Goal: Task Accomplishment & Management: Manage account settings

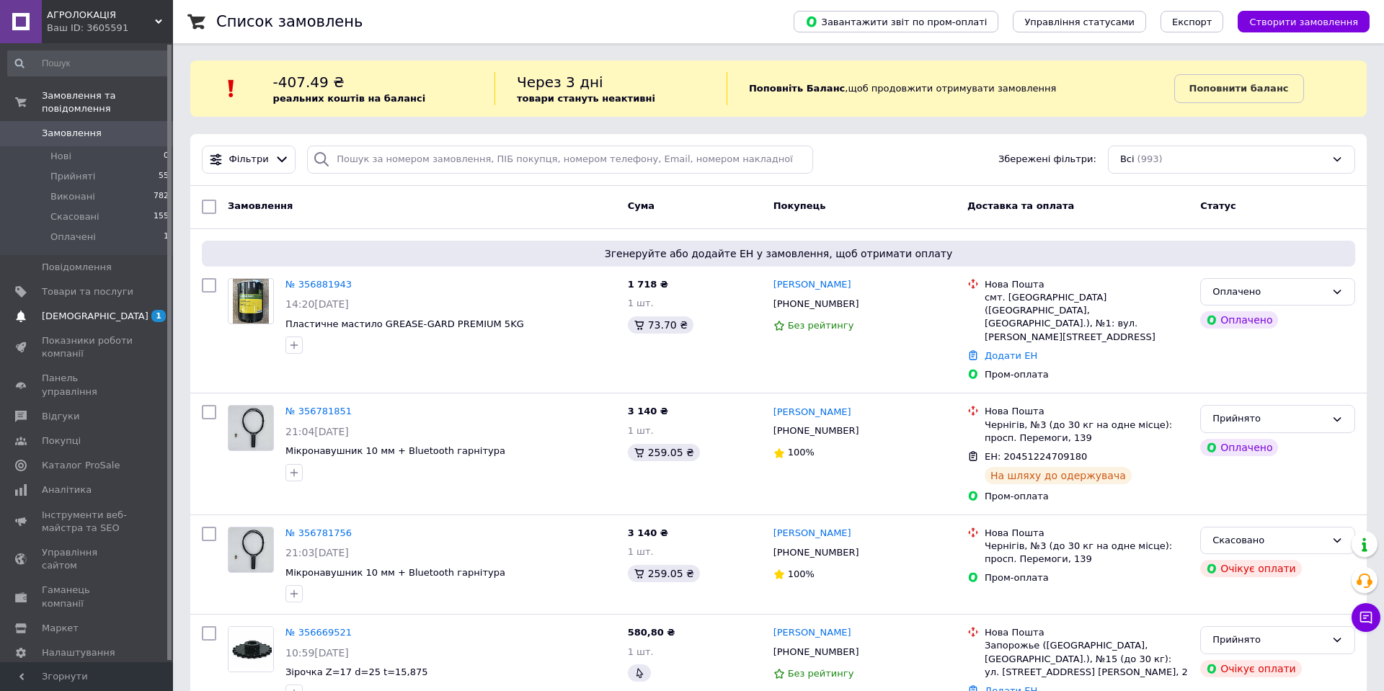
click at [83, 320] on span "[DEMOGRAPHIC_DATA]" at bounding box center [95, 316] width 107 height 13
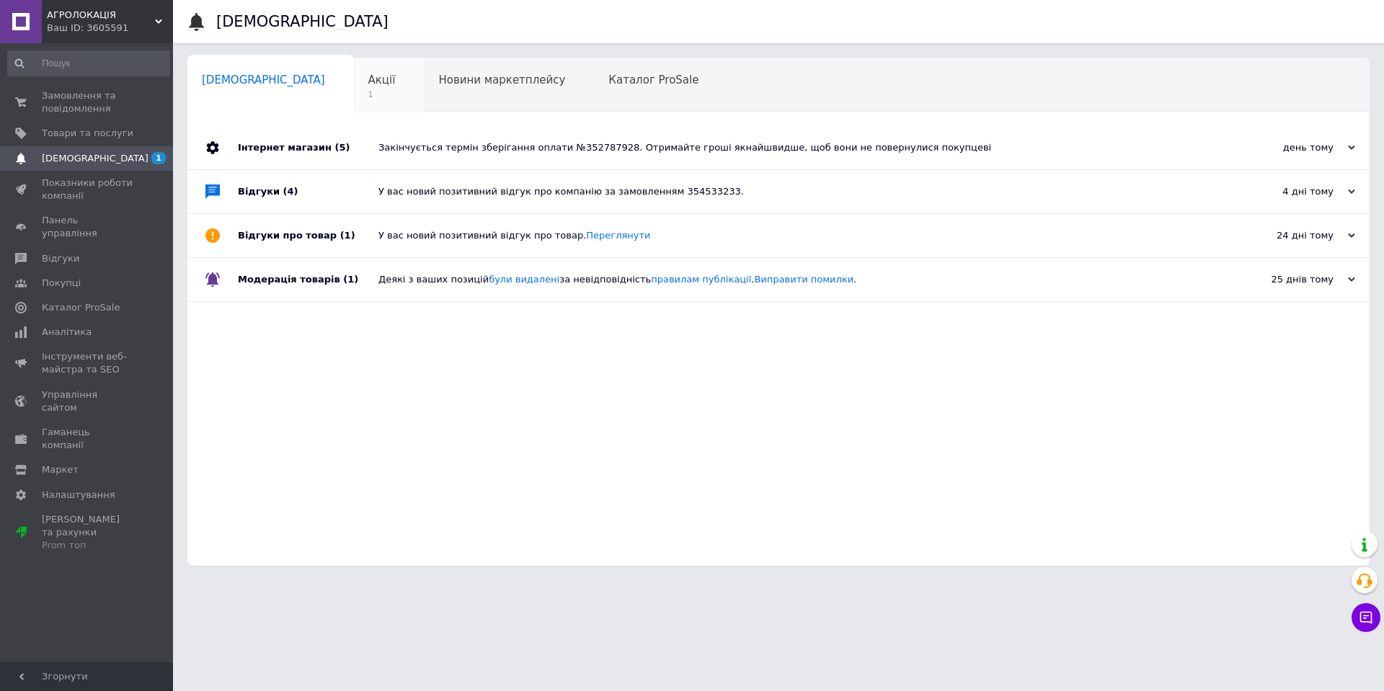
click at [368, 81] on span "Акції" at bounding box center [381, 80] width 27 height 13
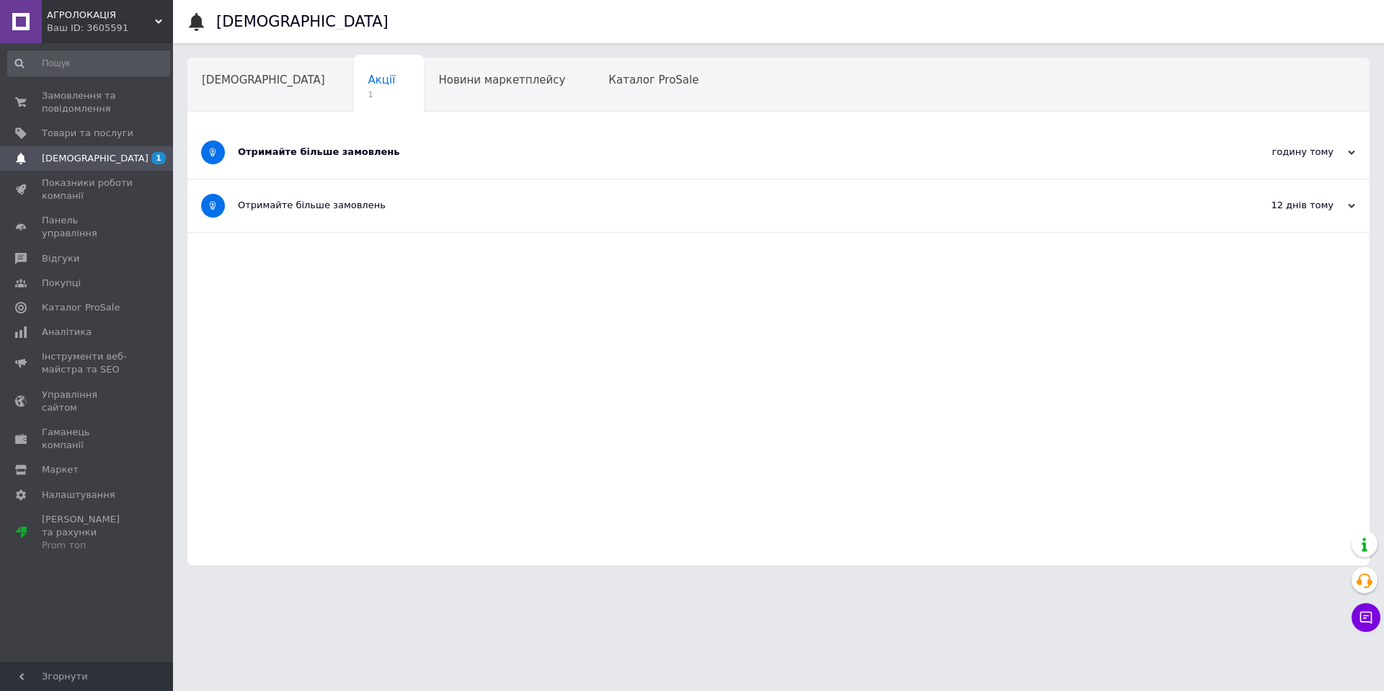
click at [303, 161] on div "Отримайте більше замовлень" at bounding box center [724, 152] width 973 height 53
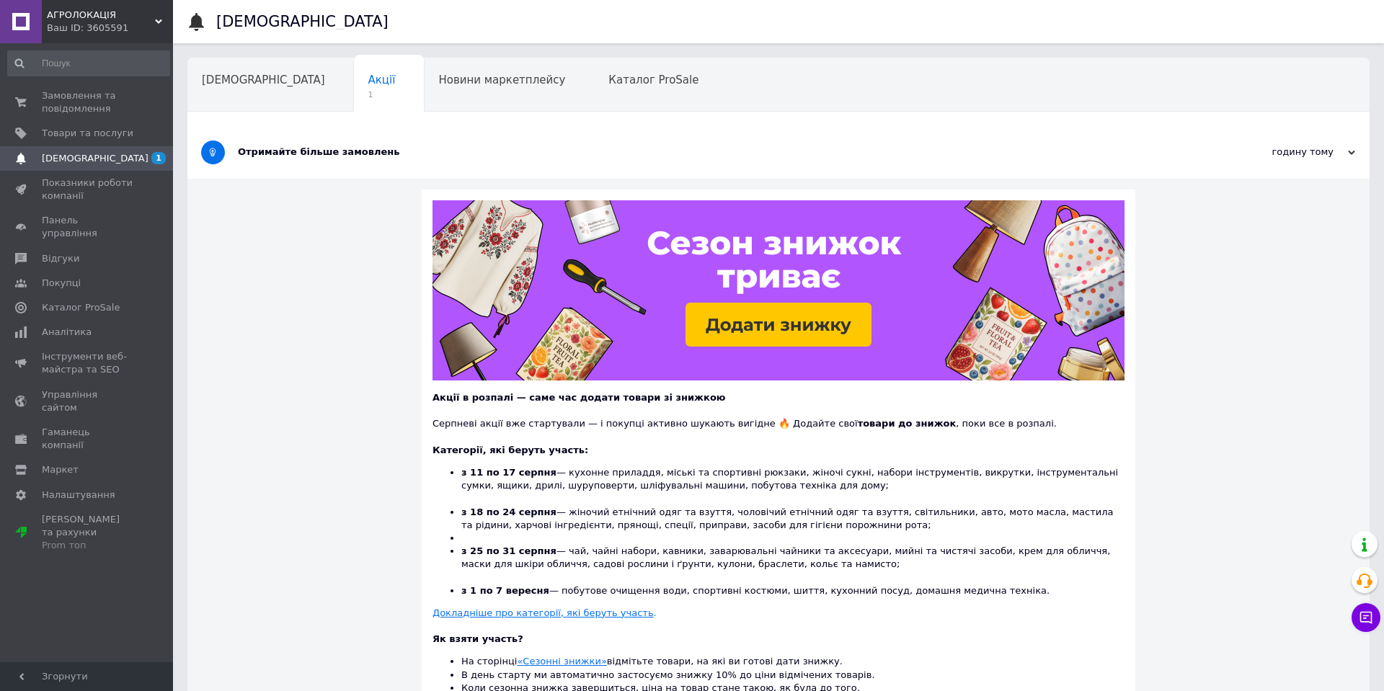
click at [303, 161] on div "Отримайте більше замовлень" at bounding box center [724, 152] width 973 height 53
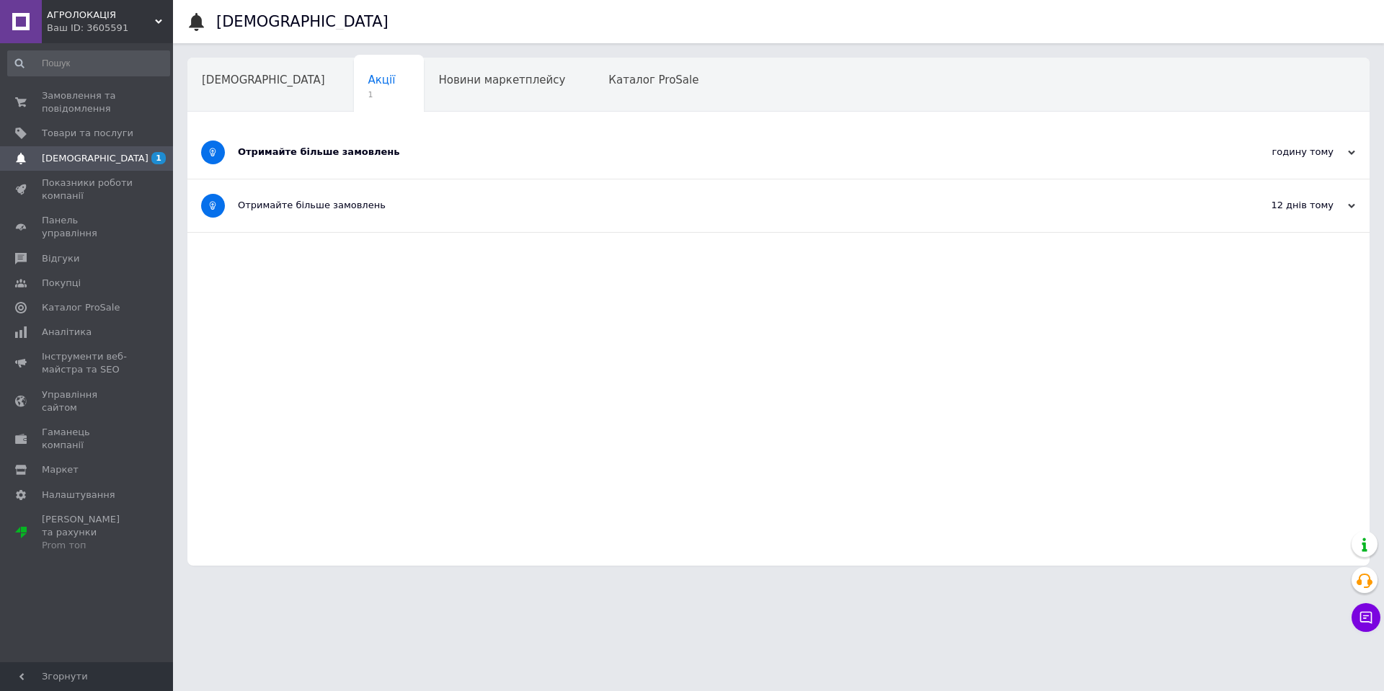
click at [316, 146] on div "Отримайте більше замовлень" at bounding box center [724, 152] width 973 height 13
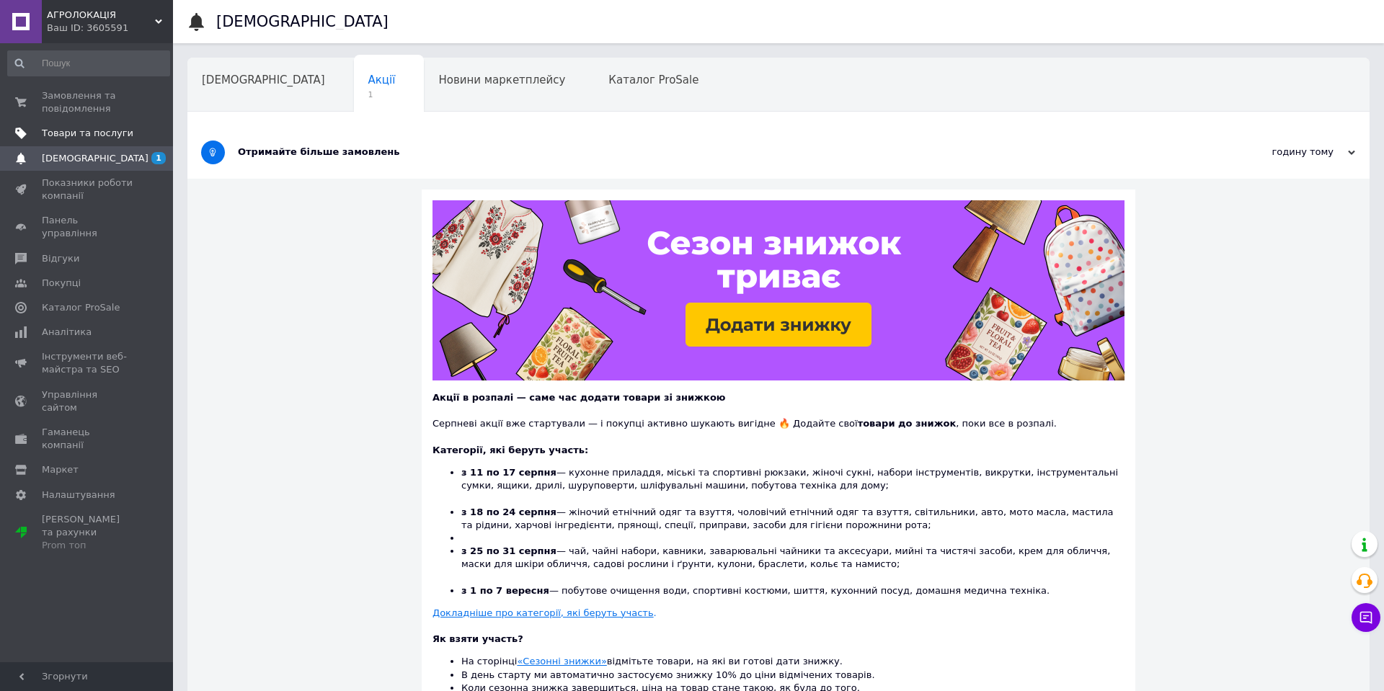
click at [81, 135] on span "Товари та послуги" at bounding box center [88, 133] width 92 height 13
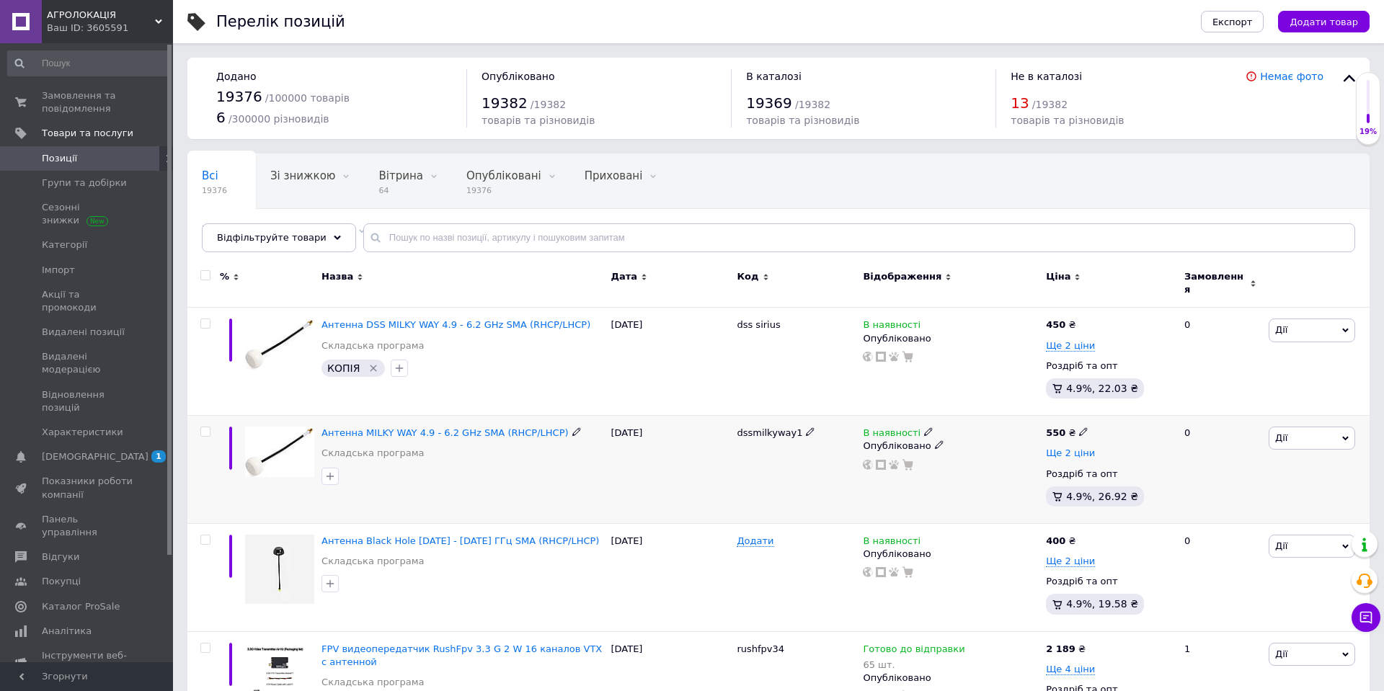
click at [1075, 448] on span "Ще 2 ціни" at bounding box center [1070, 454] width 49 height 12
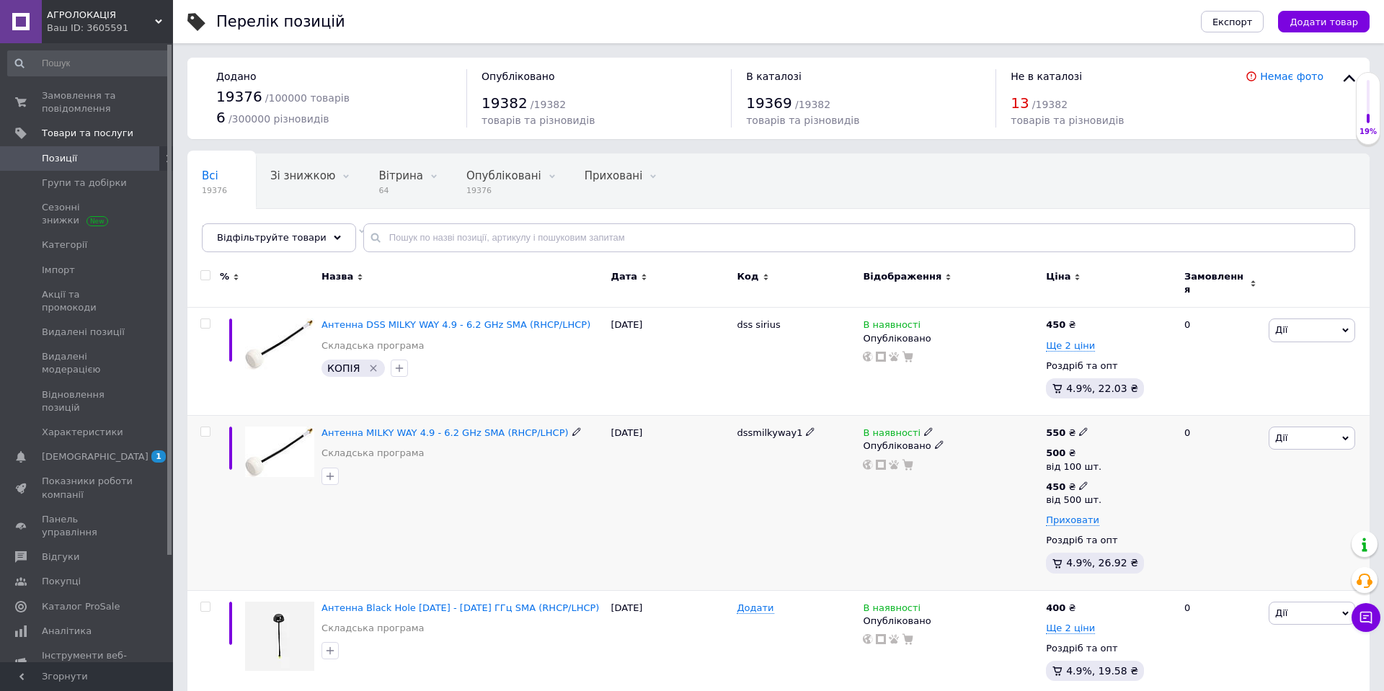
click at [1081, 481] on use at bounding box center [1083, 485] width 8 height 8
click at [1139, 447] on input "450" at bounding box center [1189, 455] width 138 height 29
type input "400"
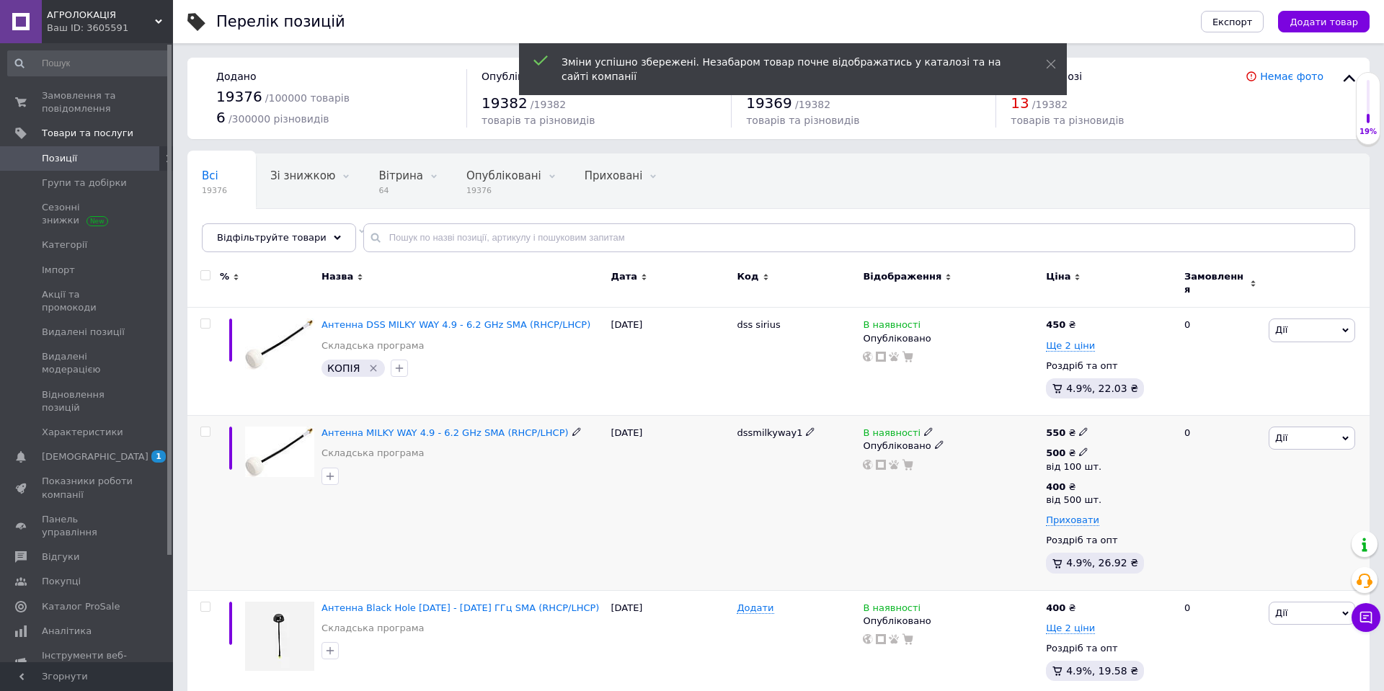
click at [1079, 448] on icon at bounding box center [1083, 452] width 9 height 9
drag, startPoint x: 1137, startPoint y: 411, endPoint x: 1061, endPoint y: 411, distance: 76.4
click at [1067, 416] on div "550 ₴ 500 ₴ від 100 шт. Ціна 500 Валюта ₴ $ EUR CHF GBP ¥ PLN ₸ MDL HUF KGS CNY…" at bounding box center [1108, 503] width 133 height 175
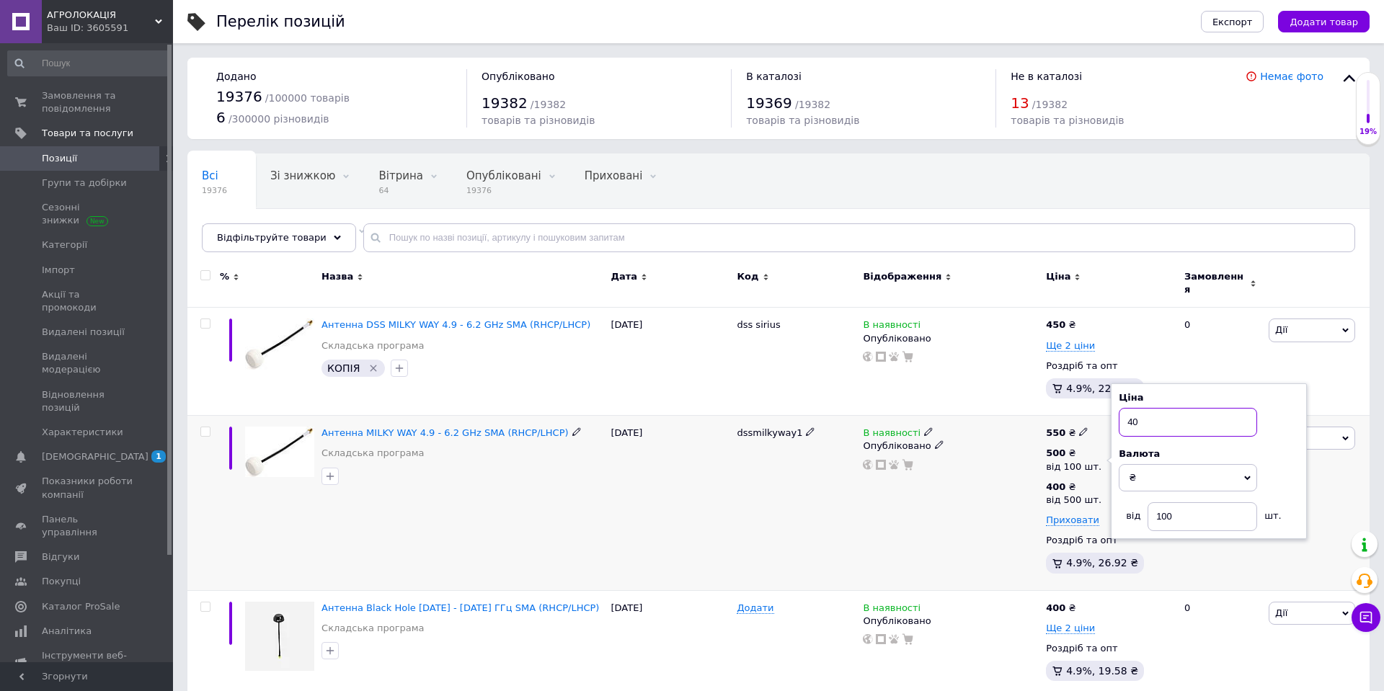
type input "430"
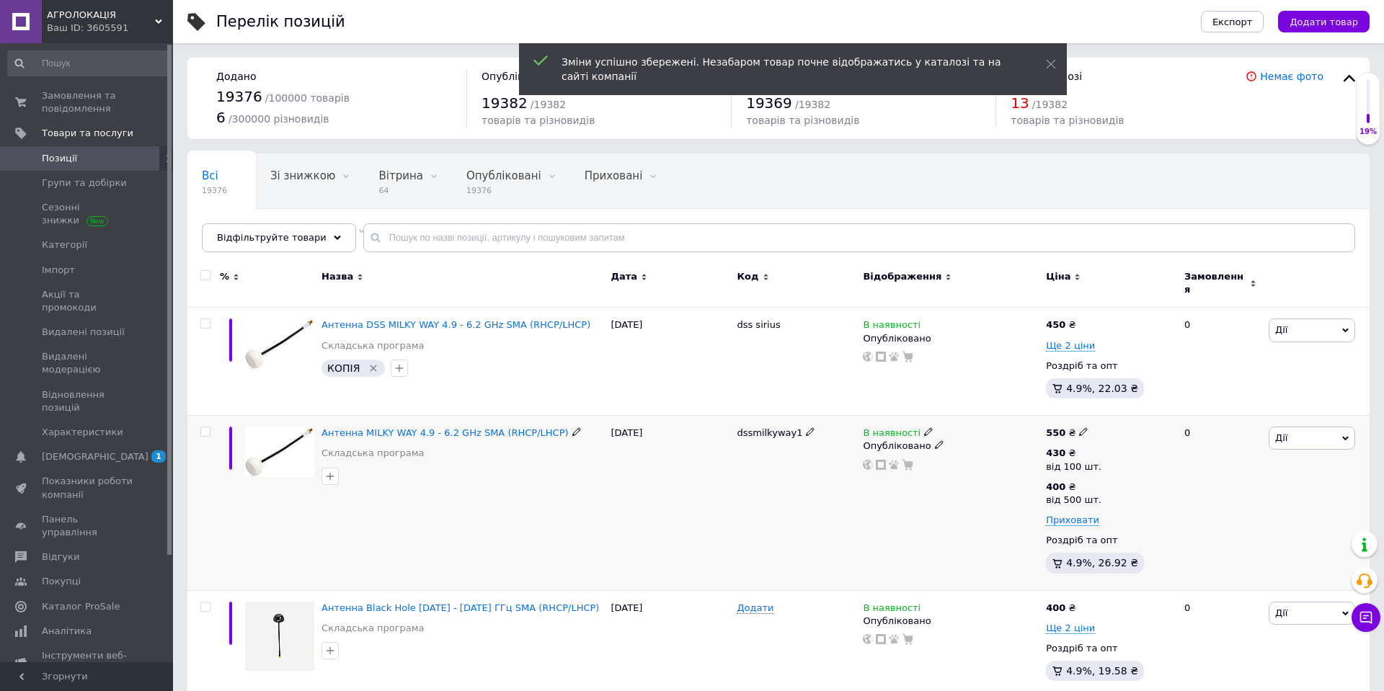
click at [1082, 427] on icon at bounding box center [1083, 431] width 9 height 9
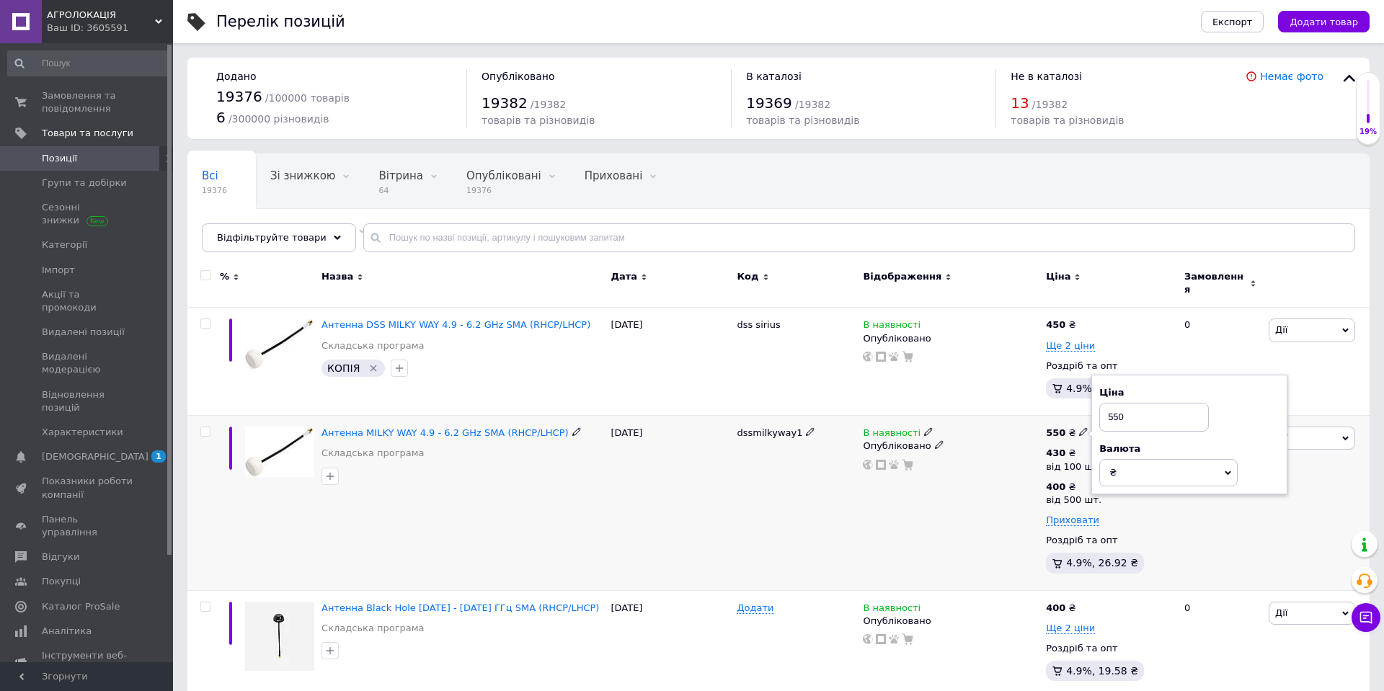
drag, startPoint x: 1111, startPoint y: 407, endPoint x: 1069, endPoint y: 409, distance: 41.9
click at [1077, 416] on div "550 ₴ Ціна 550 Валюта ₴ $ EUR CHF GBP ¥ PLN ₸ MDL HUF KGS CNY TRY KRW lei 430 ₴…" at bounding box center [1108, 503] width 133 height 175
type input "450"
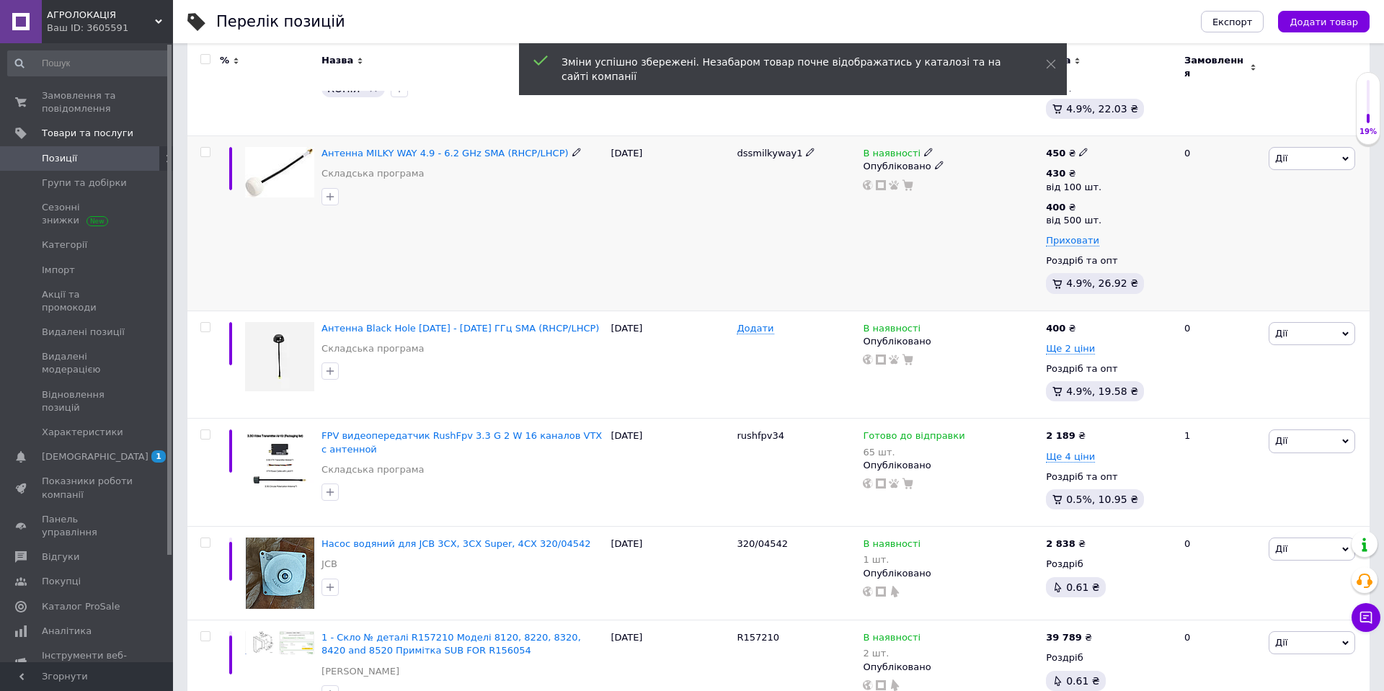
scroll to position [293, 0]
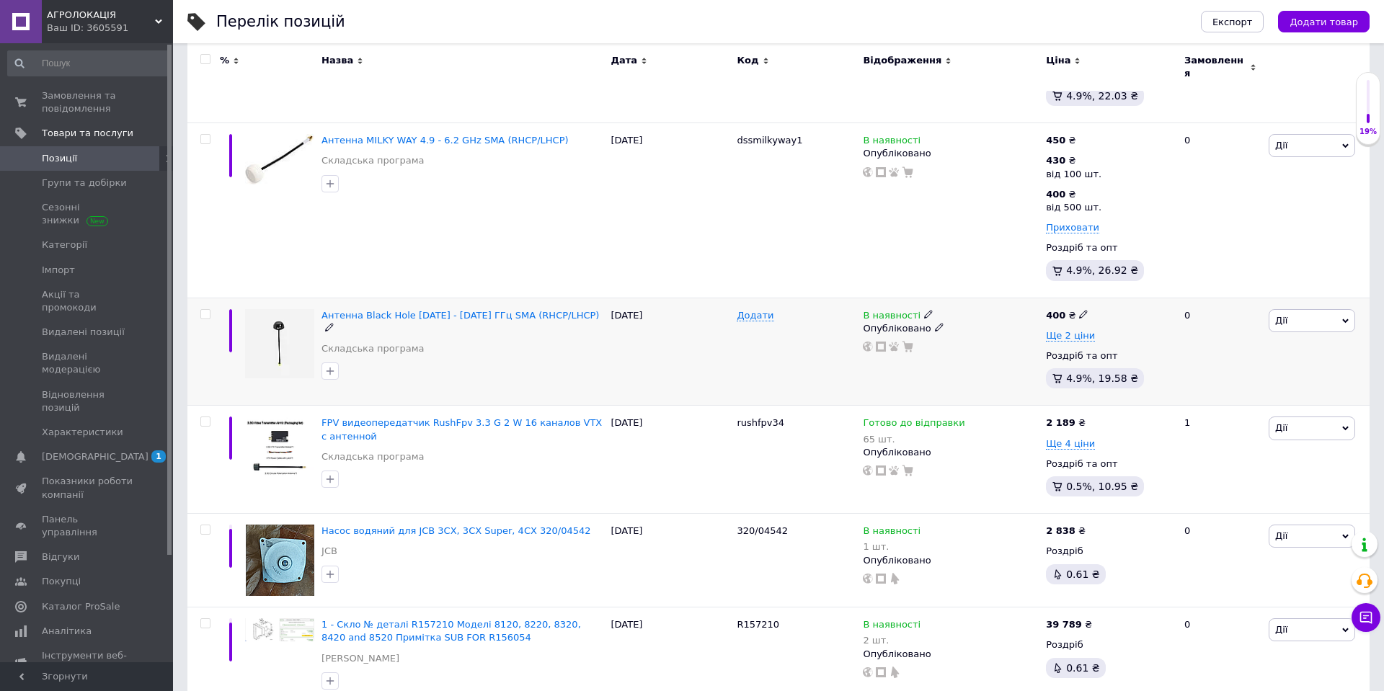
click at [1085, 310] on icon at bounding box center [1083, 314] width 9 height 9
click at [1057, 330] on span "Ще 2 ціни" at bounding box center [1070, 336] width 49 height 12
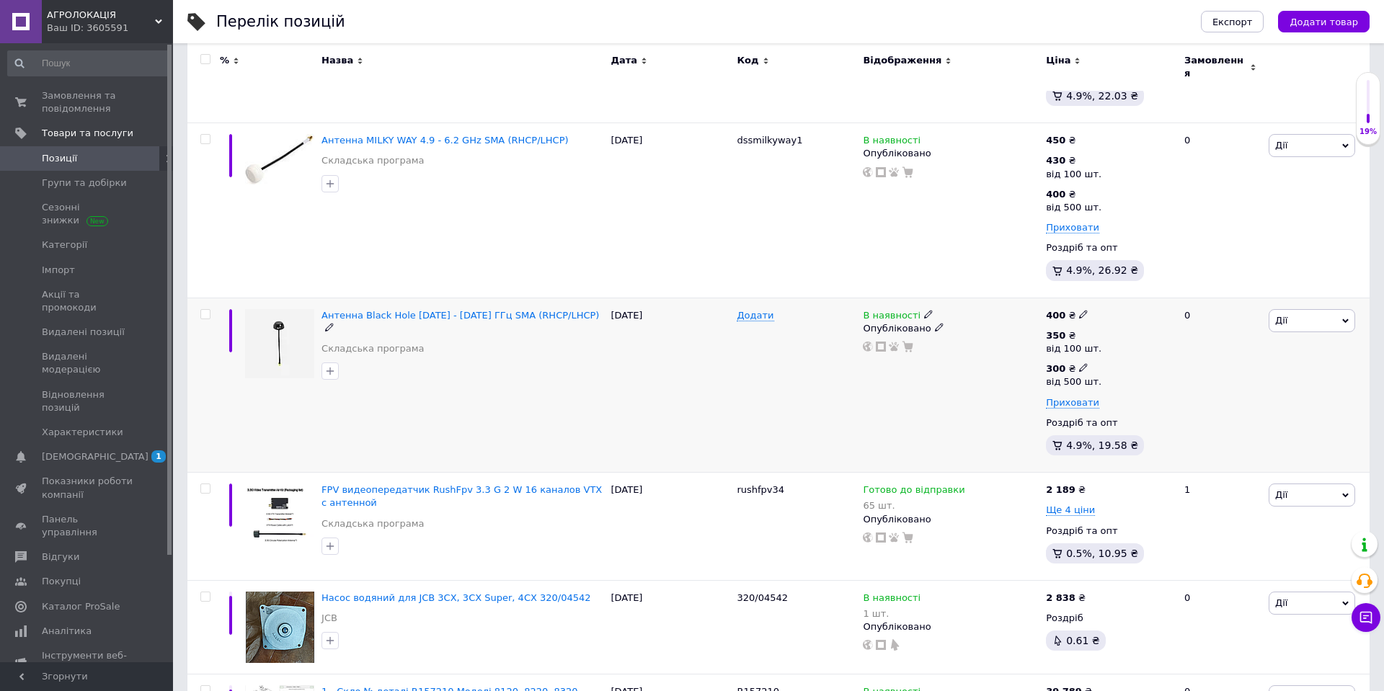
click at [1084, 363] on icon at bounding box center [1083, 367] width 9 height 9
drag, startPoint x: 1139, startPoint y: 326, endPoint x: 1088, endPoint y: 326, distance: 50.4
click at [1088, 329] on div "350 ₴ від 100 шт. 300 ₴ від 500 шт. Ціна 300 Валюта ₴ $ EUR CHF GBP ¥ PLN ₸ MDL…" at bounding box center [1109, 369] width 126 height 80
type input "250"
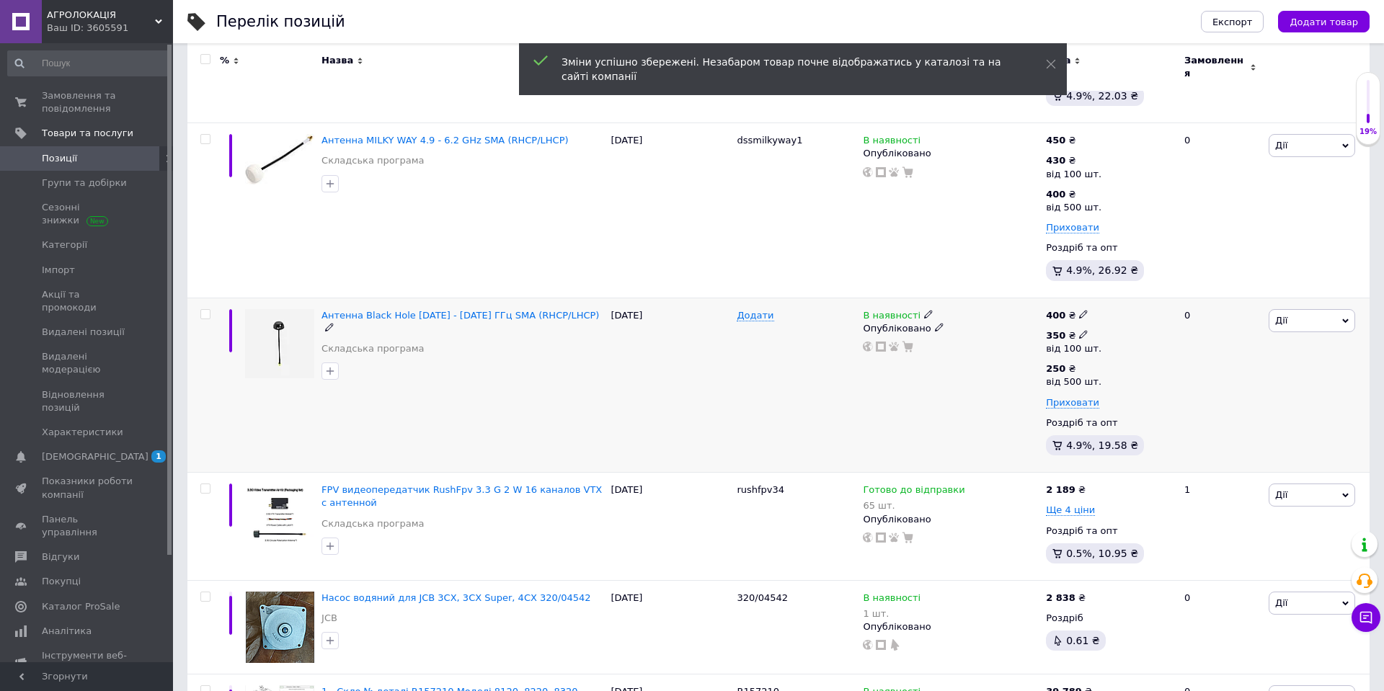
click at [1082, 330] on icon at bounding box center [1083, 334] width 9 height 9
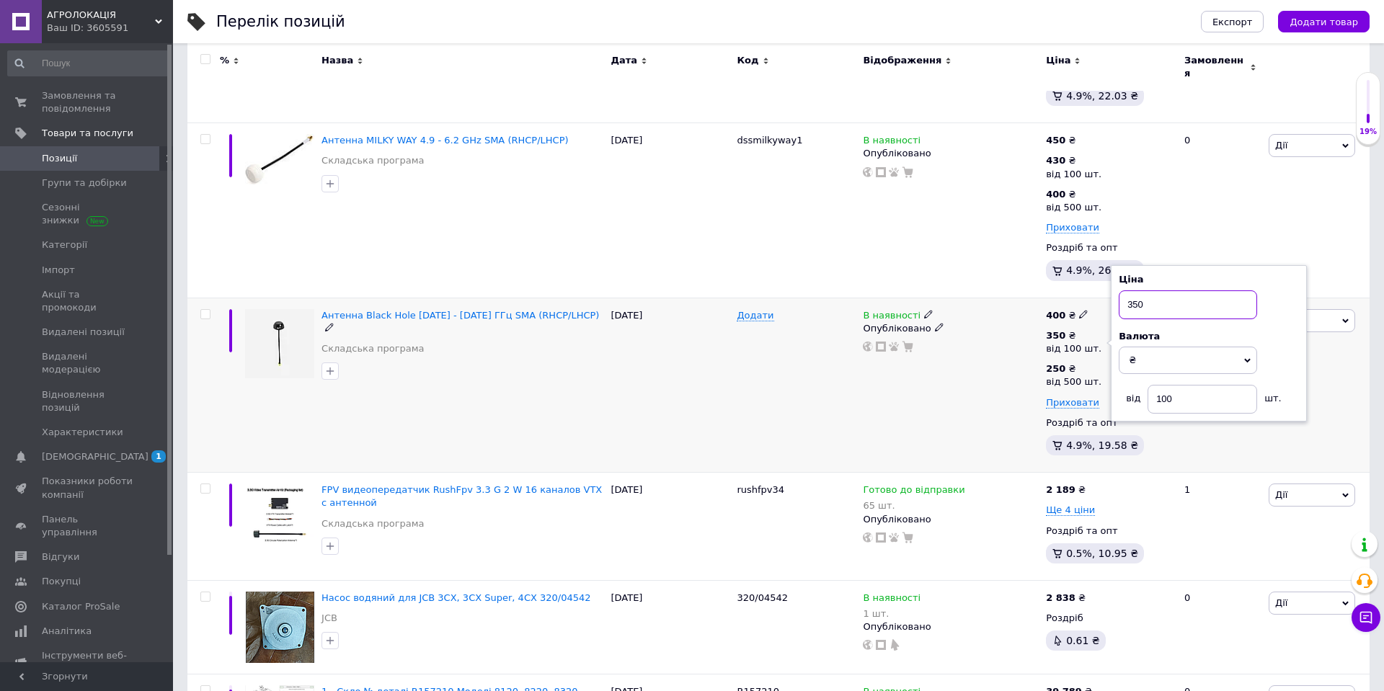
drag, startPoint x: 1139, startPoint y: 291, endPoint x: 1121, endPoint y: 291, distance: 18.7
click at [1121, 291] on input "350" at bounding box center [1187, 304] width 138 height 29
type input "260"
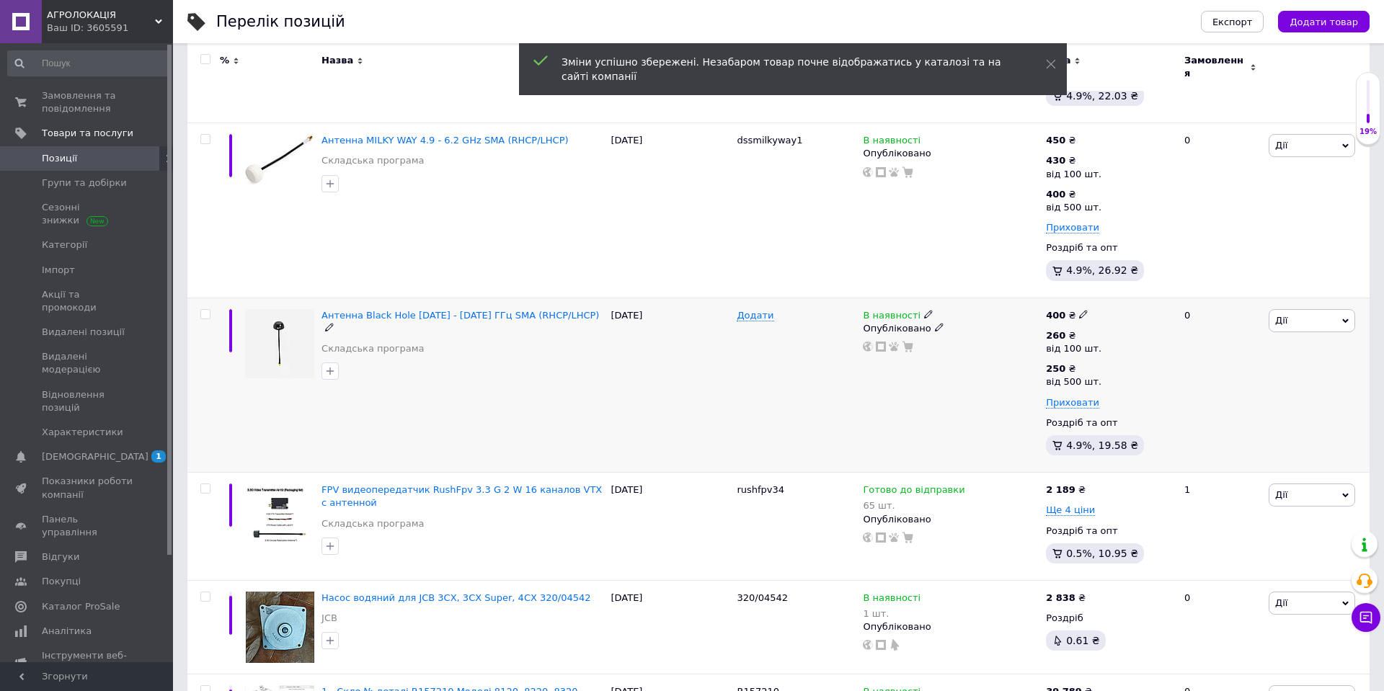
click at [1084, 310] on use at bounding box center [1083, 314] width 8 height 8
click at [1121, 289] on input "400" at bounding box center [1154, 299] width 110 height 29
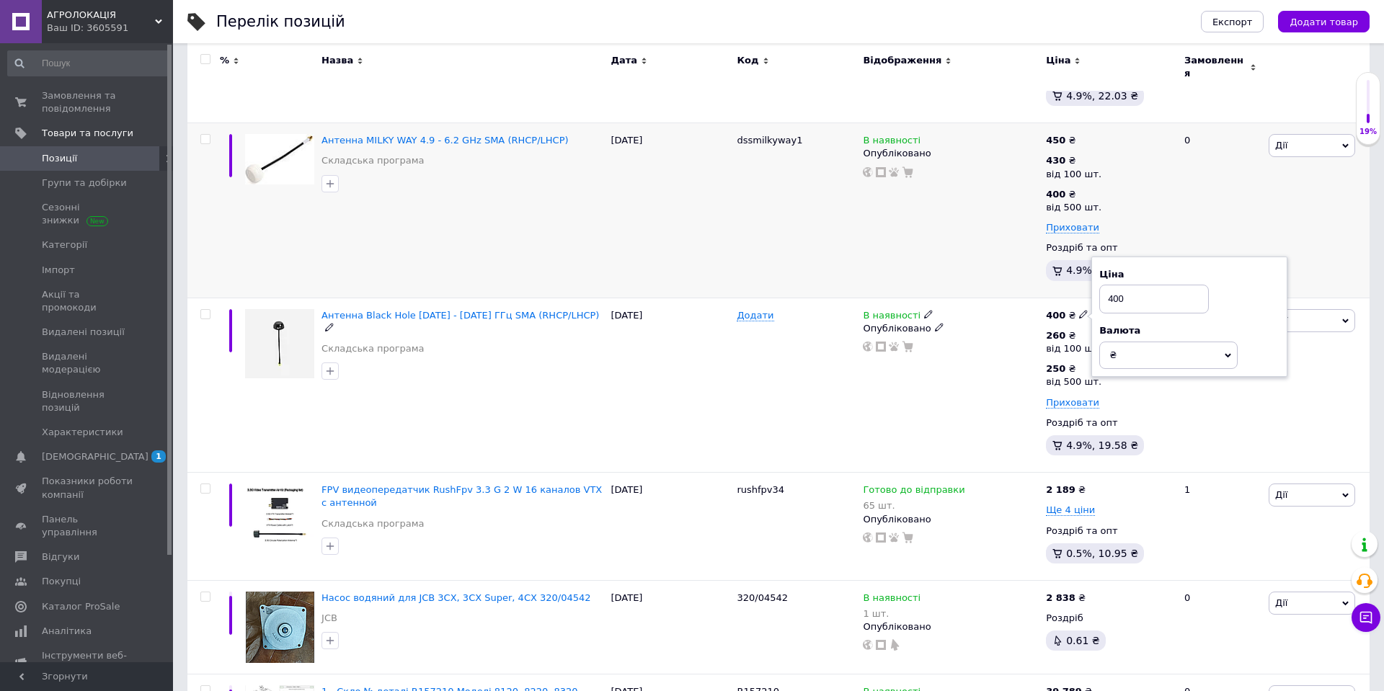
drag, startPoint x: 1118, startPoint y: 286, endPoint x: 1090, endPoint y: 286, distance: 28.8
click at [1094, 286] on div "Ціна 400 Валюта ₴ $ EUR CHF GBP ¥ PLN ₸ MDL HUF KGS CNY TRY KRW lei" at bounding box center [1189, 317] width 196 height 120
type input "270"
click at [1090, 485] on use at bounding box center [1093, 489] width 8 height 8
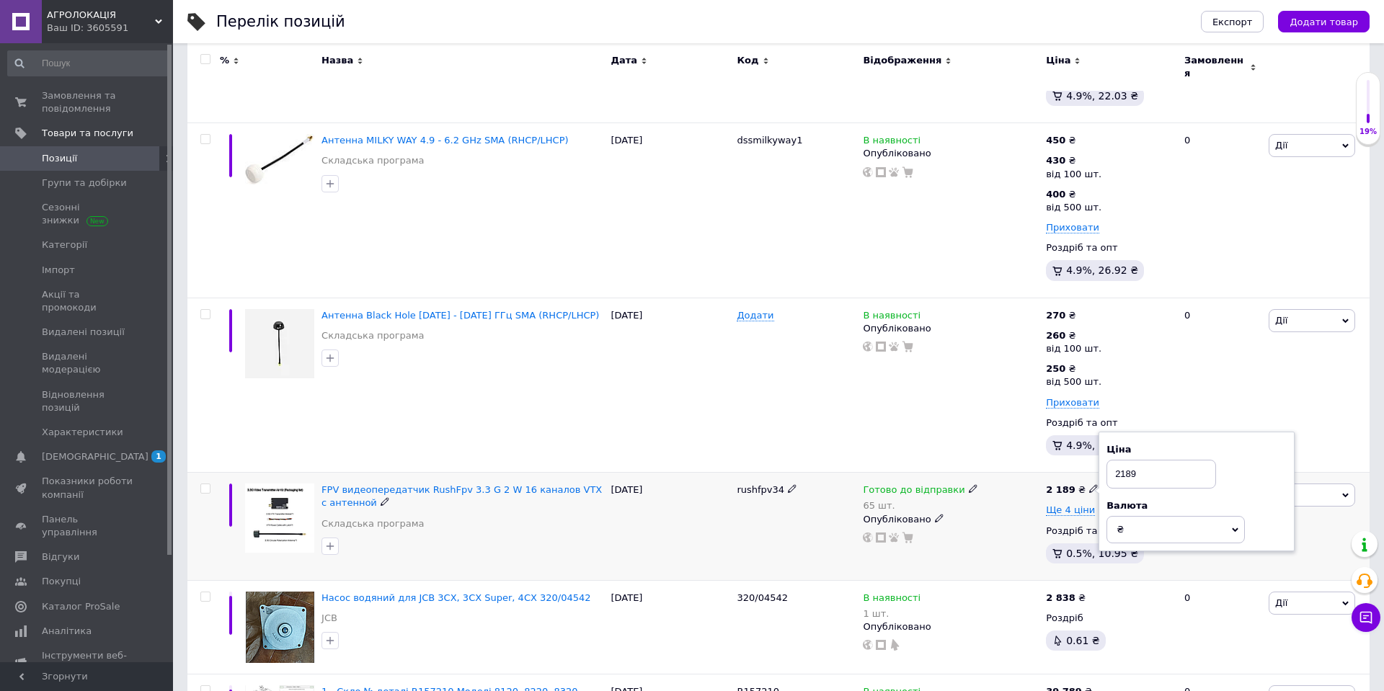
click at [1090, 484] on icon at bounding box center [1093, 488] width 9 height 9
click at [1074, 491] on div "2 189 ₴ Ціна 2189 Валюта ₴ $ EUR CHF GBP ¥ PLN ₸ MDL HUF KGS CNY TRY KRW lei Ще…" at bounding box center [1109, 527] width 126 height 86
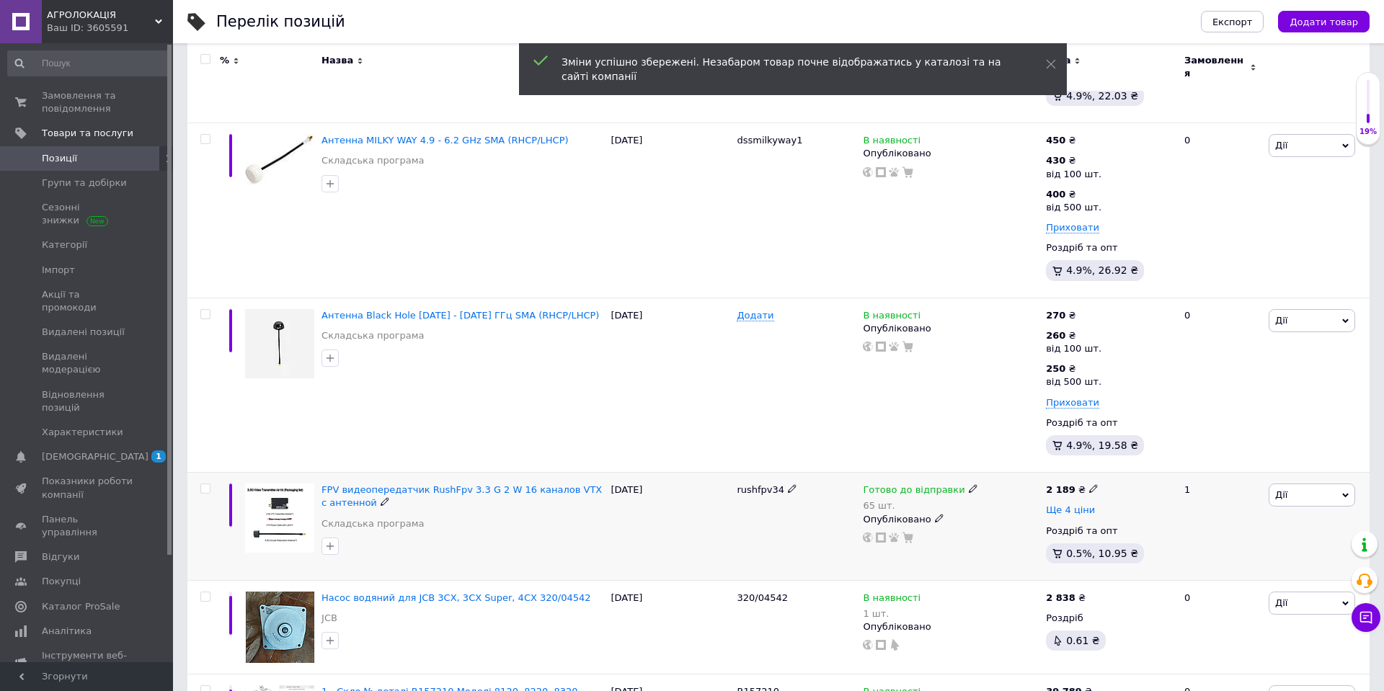
click at [1066, 504] on span "Ще 4 ціни" at bounding box center [1070, 510] width 49 height 12
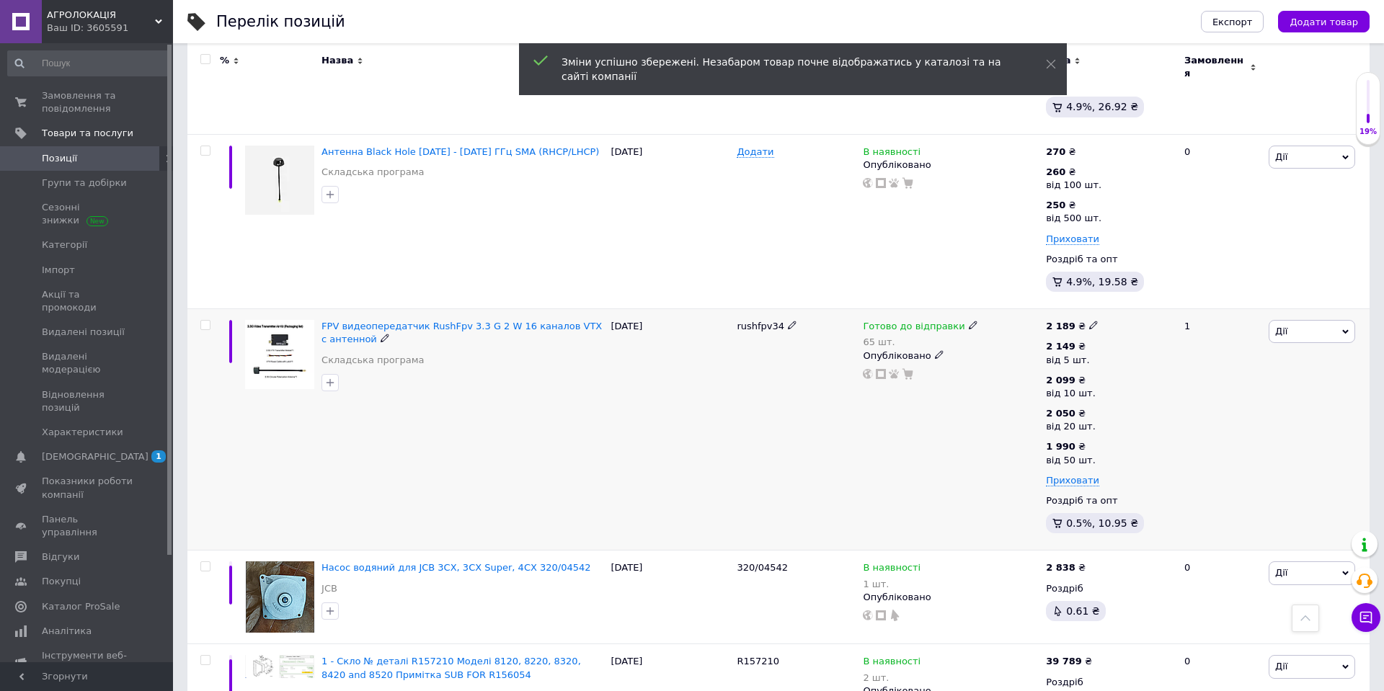
scroll to position [461, 0]
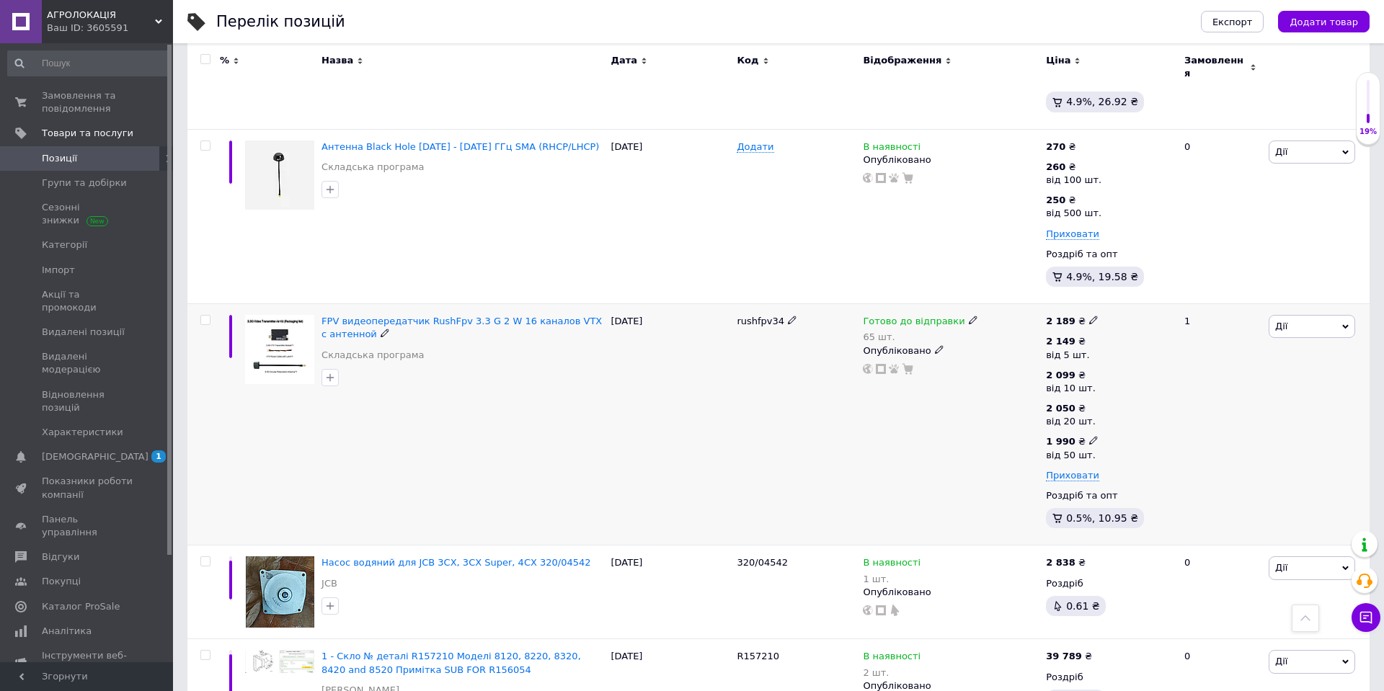
click at [1089, 436] on icon at bounding box center [1093, 440] width 9 height 9
click at [1140, 400] on input "1990" at bounding box center [1183, 410] width 138 height 29
type input "1960"
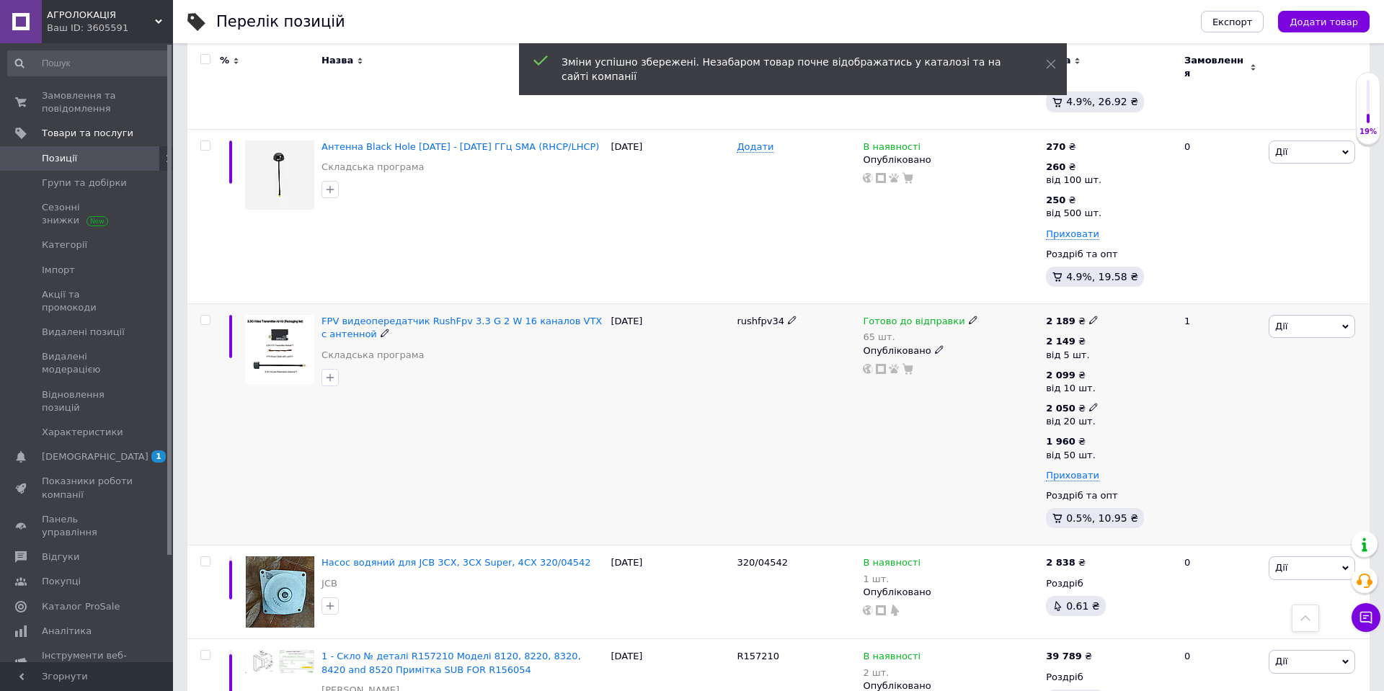
click at [1089, 403] on icon at bounding box center [1093, 407] width 9 height 9
click at [1137, 366] on input "2050" at bounding box center [1182, 377] width 138 height 29
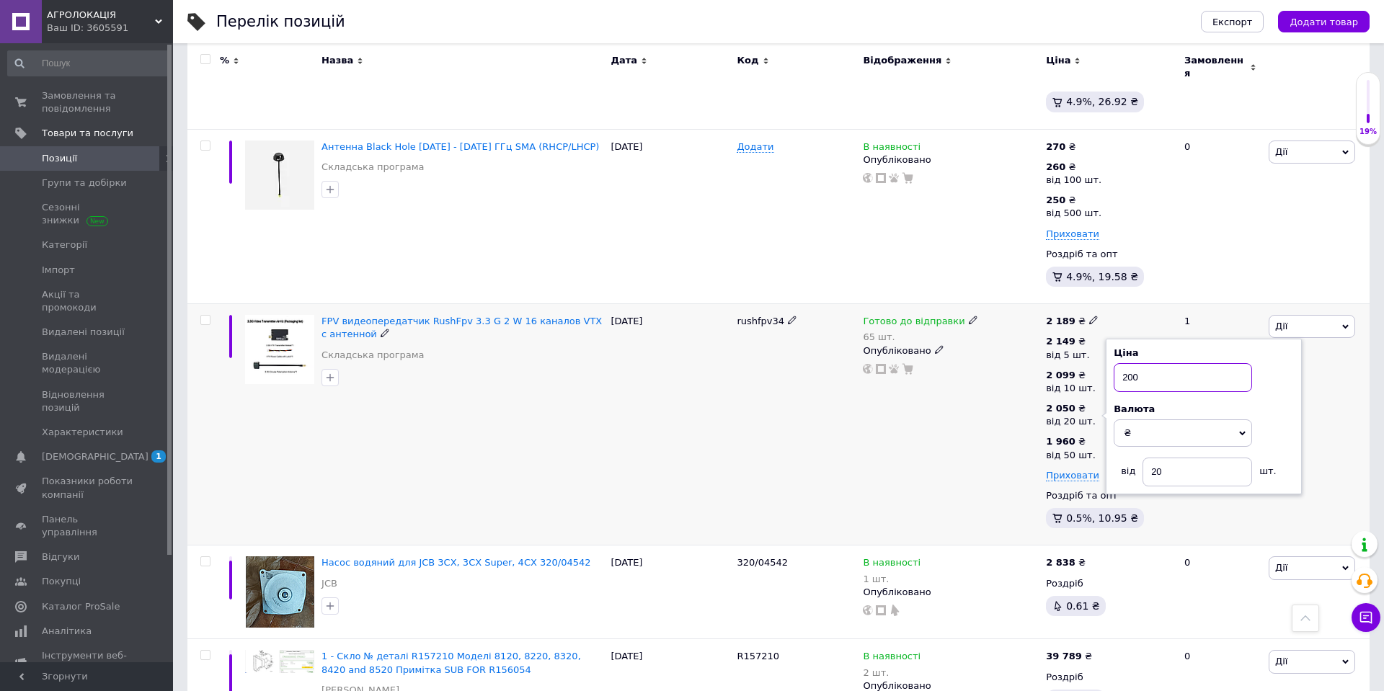
type input "2000"
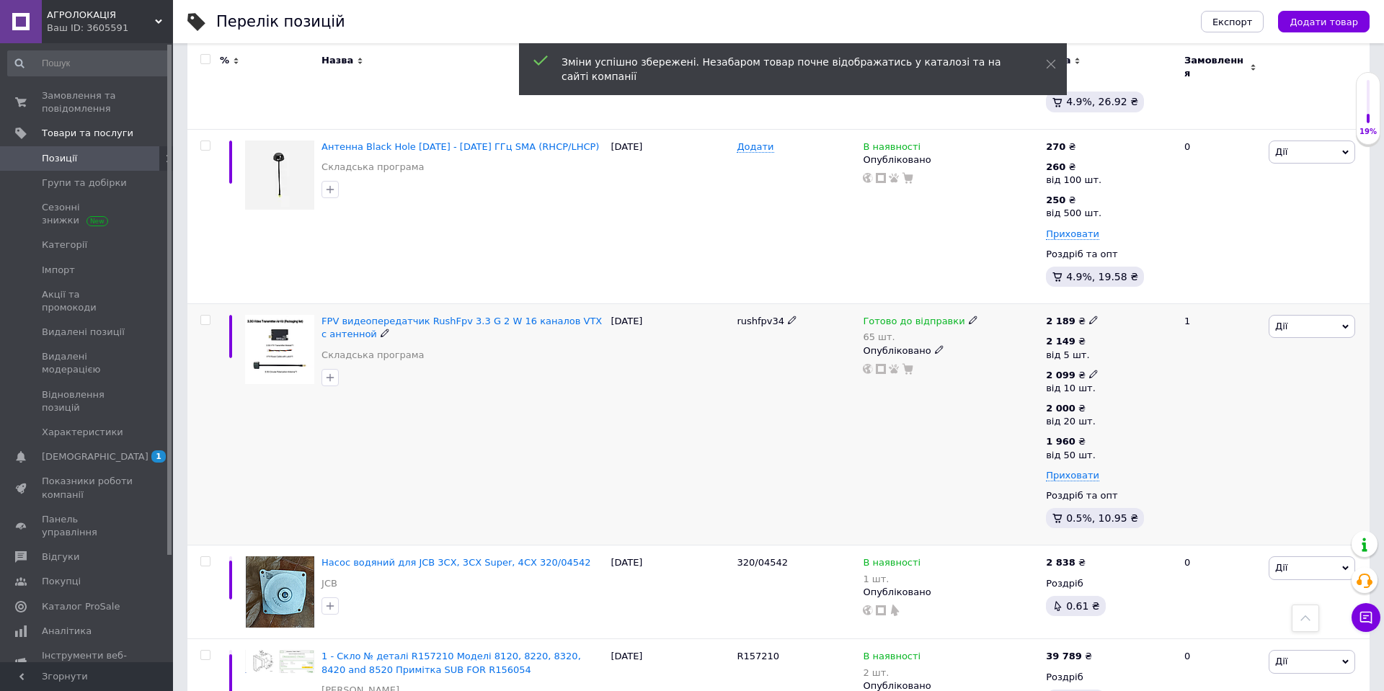
click at [1092, 370] on icon at bounding box center [1093, 374] width 9 height 9
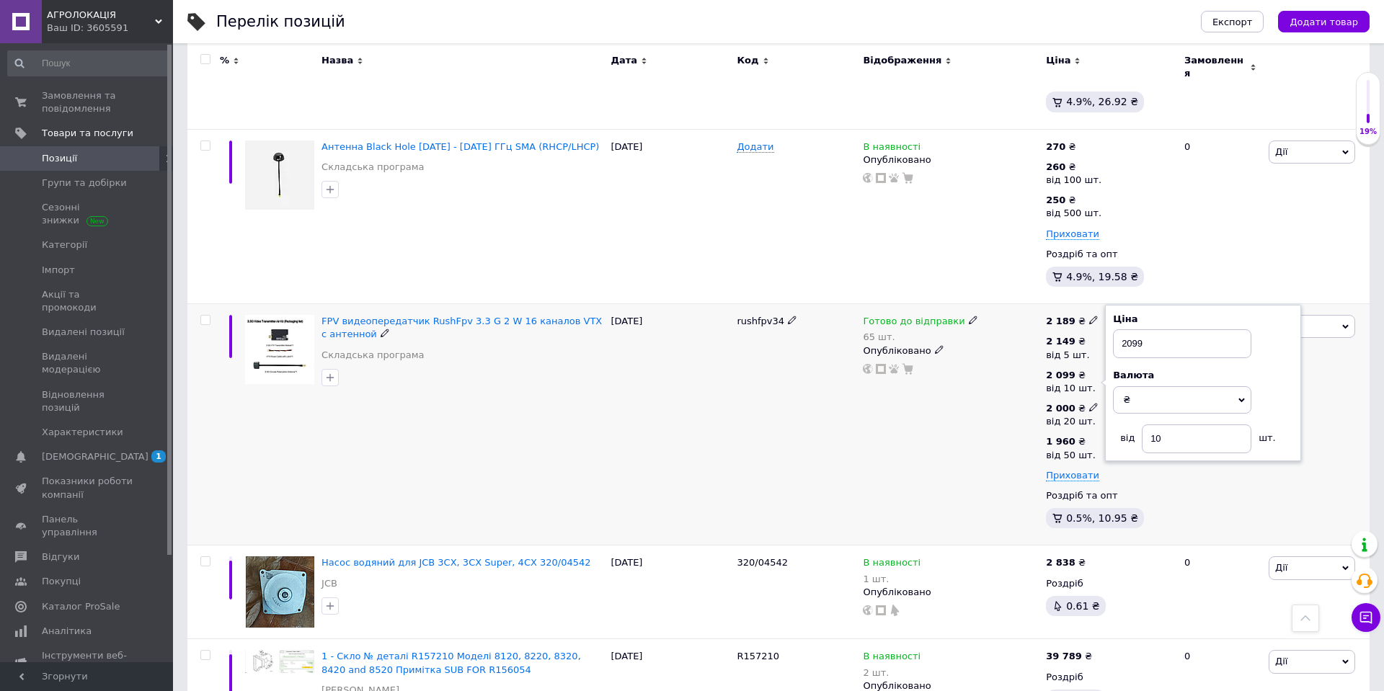
click at [1089, 403] on icon at bounding box center [1093, 407] width 9 height 9
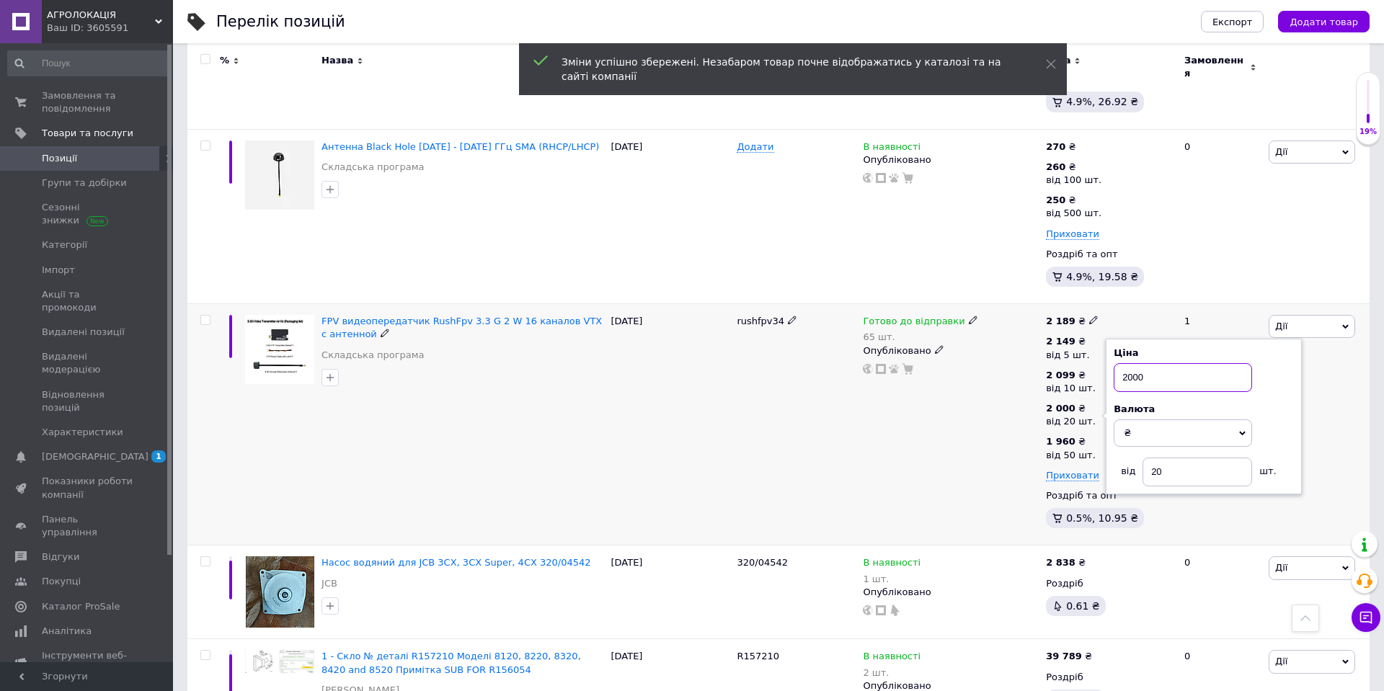
click at [1136, 366] on input "2000" at bounding box center [1182, 377] width 138 height 29
drag, startPoint x: 1131, startPoint y: 366, endPoint x: 1098, endPoint y: 366, distance: 33.1
click at [1098, 366] on div "2 149 ₴ від 5 шт. 2 099 ₴ від 10 шт. 2 000 ₴ від 20 шт. Ціна 2000 Валюта ₴ $ EU…" at bounding box center [1109, 408] width 126 height 147
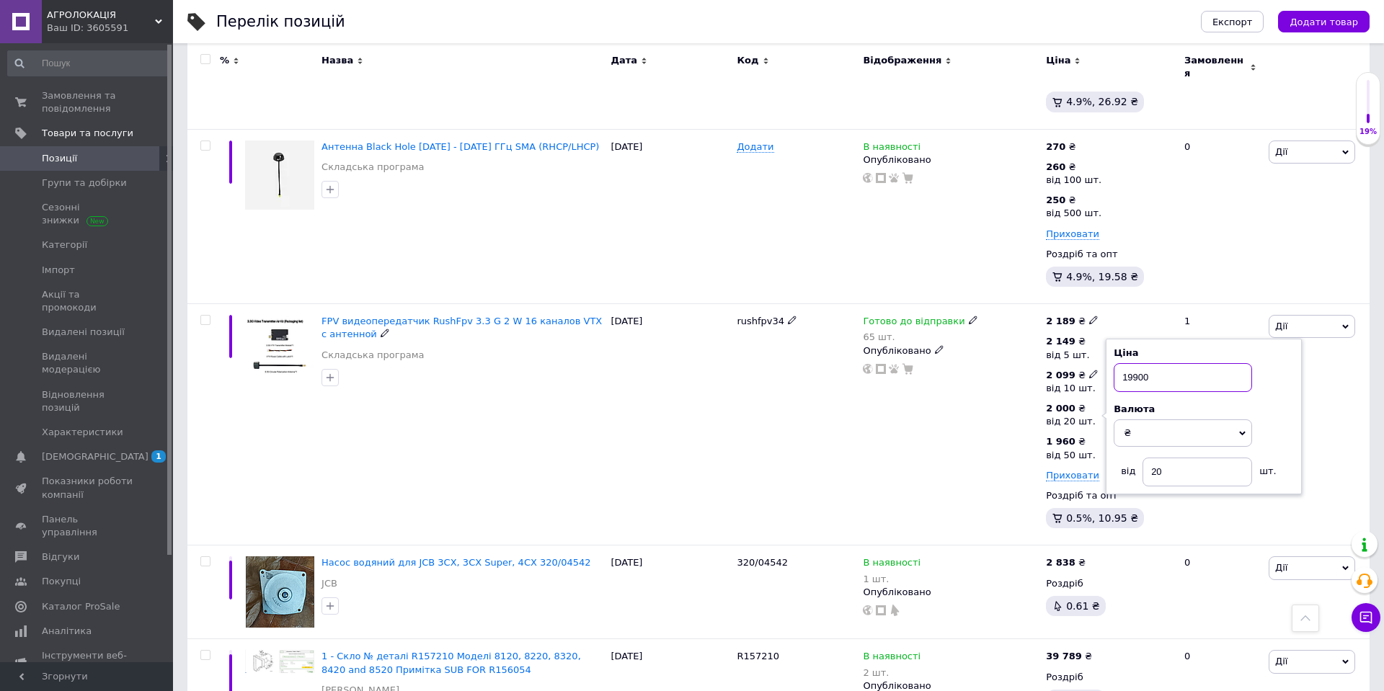
type input "1990"
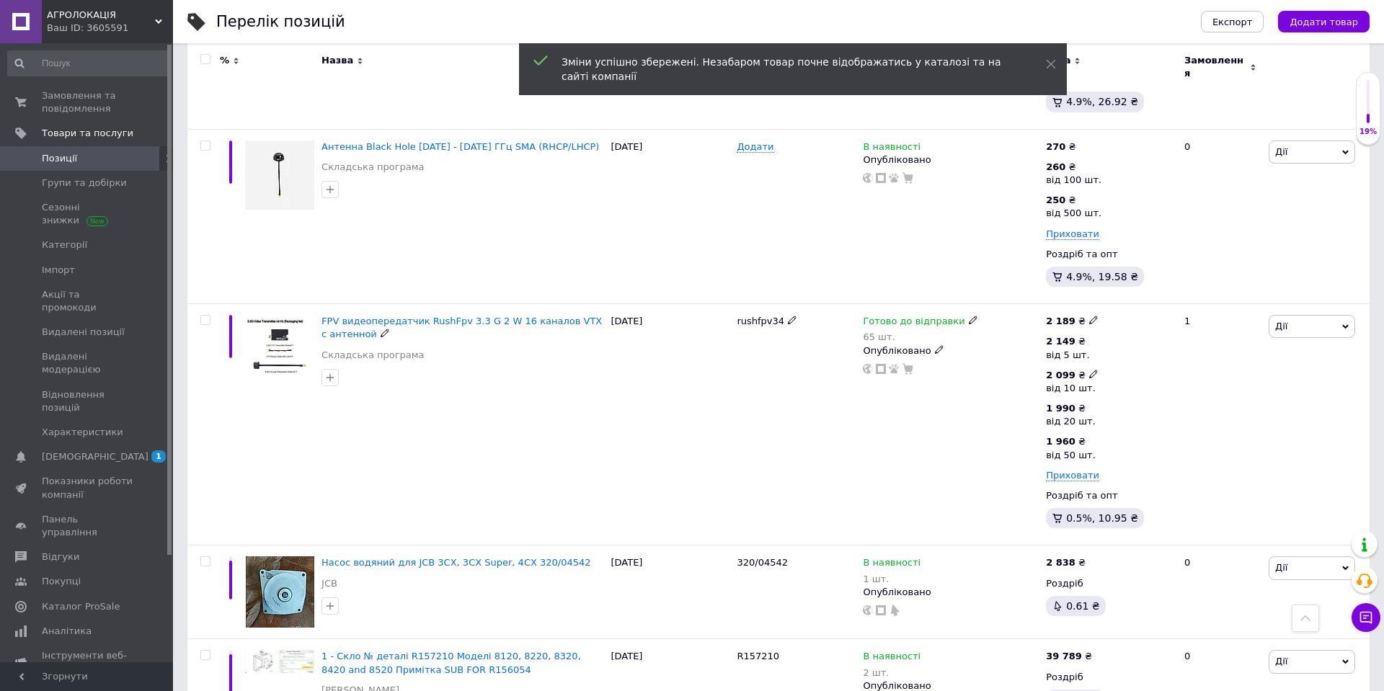
click at [1091, 370] on icon at bounding box center [1093, 374] width 9 height 9
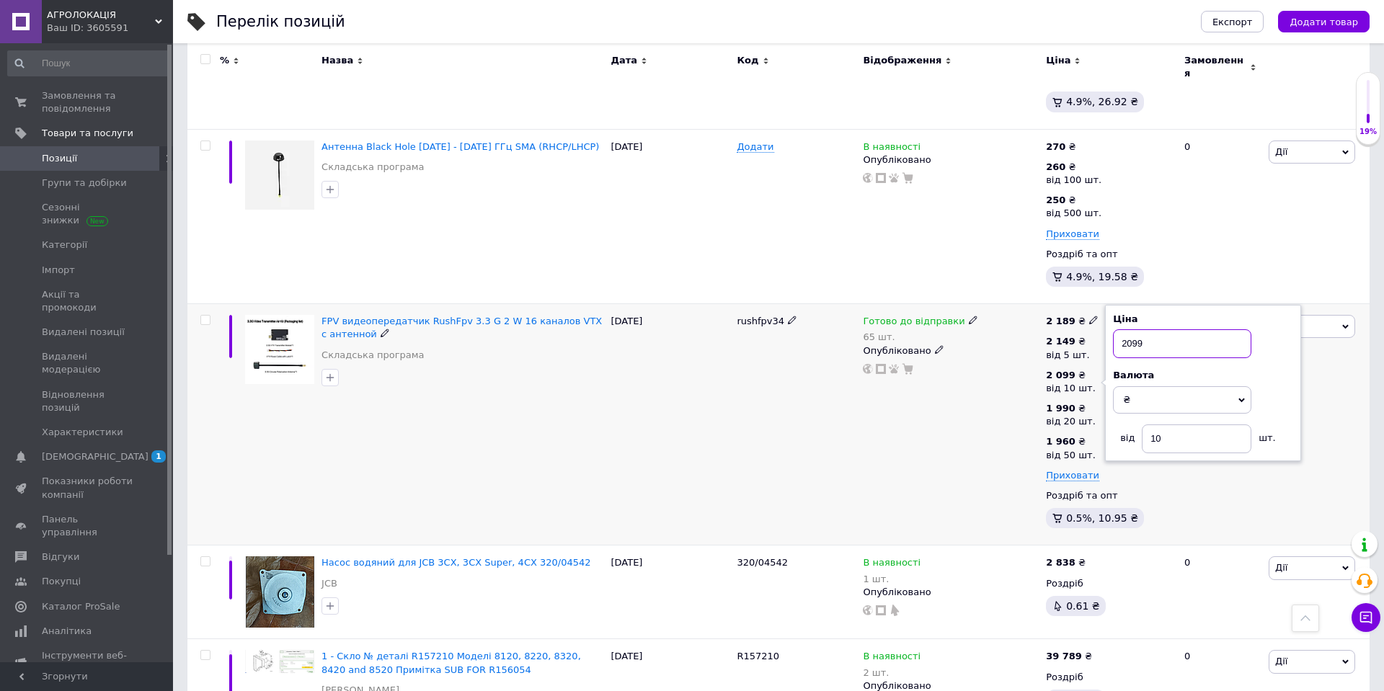
click at [1136, 331] on input "2099" at bounding box center [1182, 343] width 138 height 29
type input "2049"
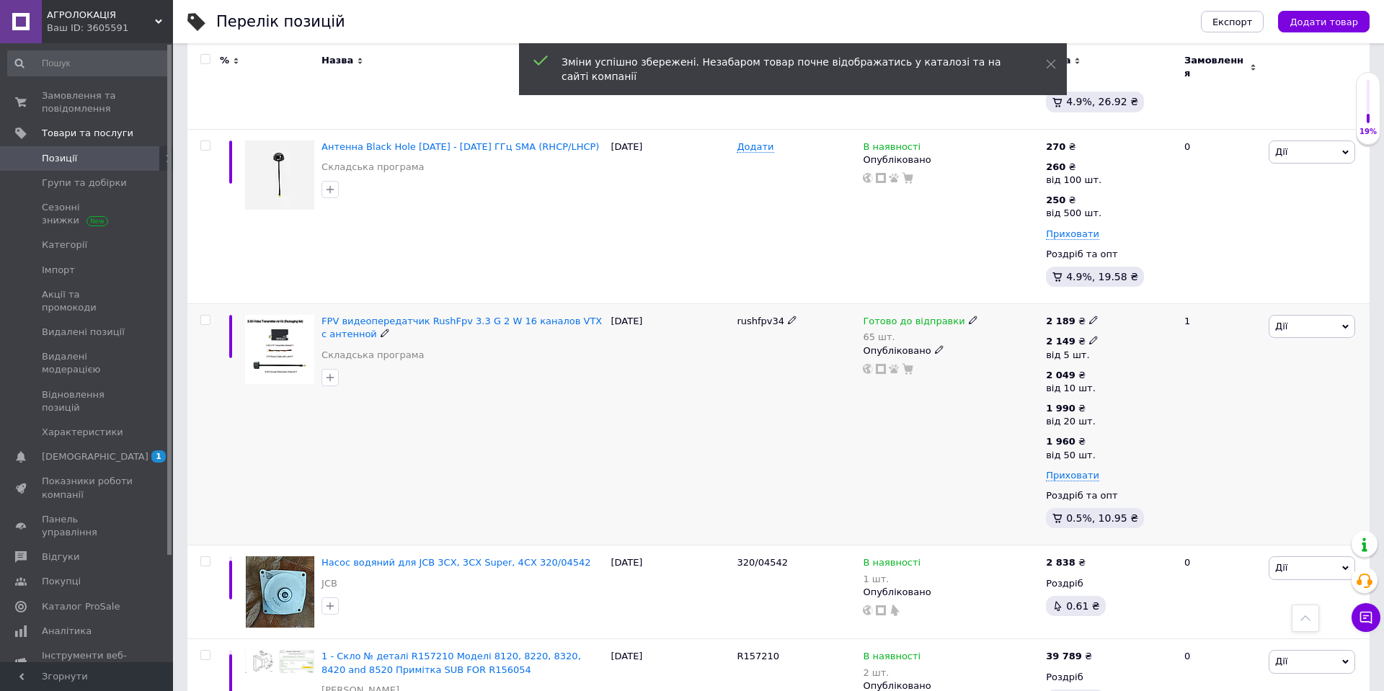
click at [1089, 336] on icon at bounding box center [1093, 340] width 9 height 9
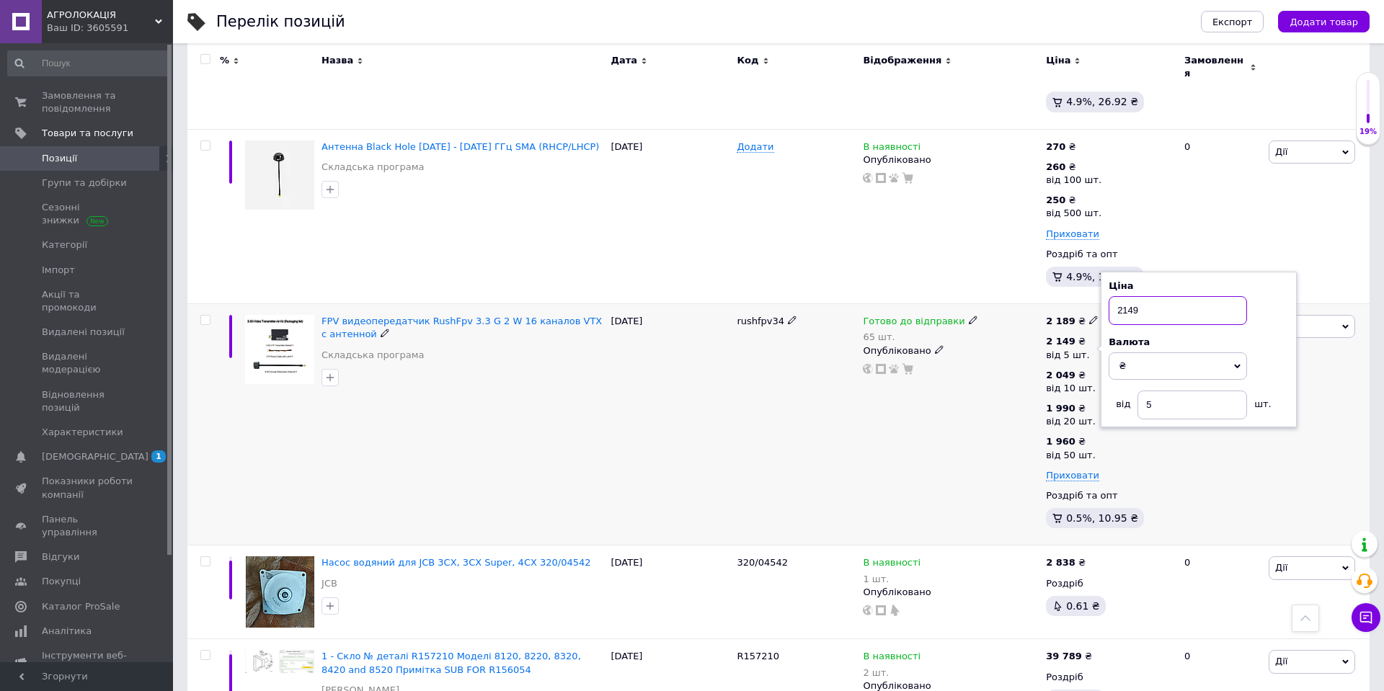
click at [1132, 298] on input "2149" at bounding box center [1177, 310] width 138 height 29
type input "2099"
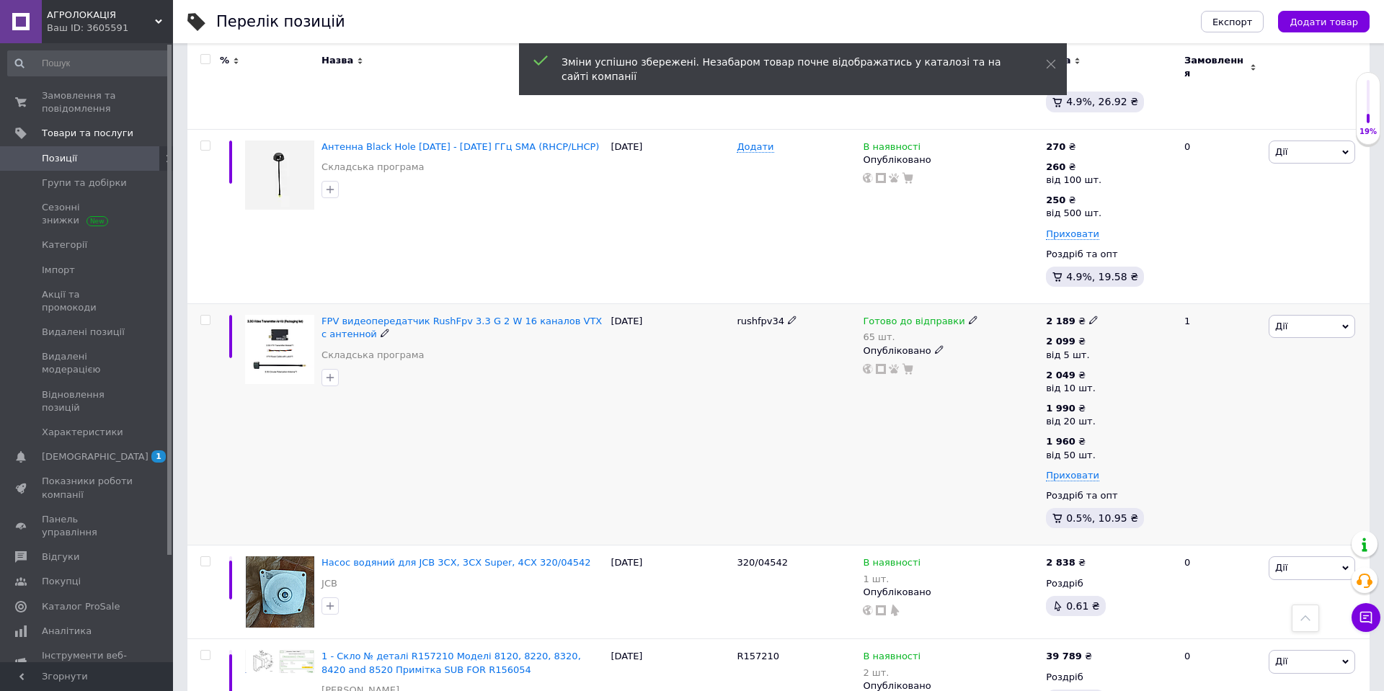
click at [1089, 316] on icon at bounding box center [1093, 320] width 9 height 9
click at [1132, 296] on input "2189" at bounding box center [1161, 305] width 110 height 29
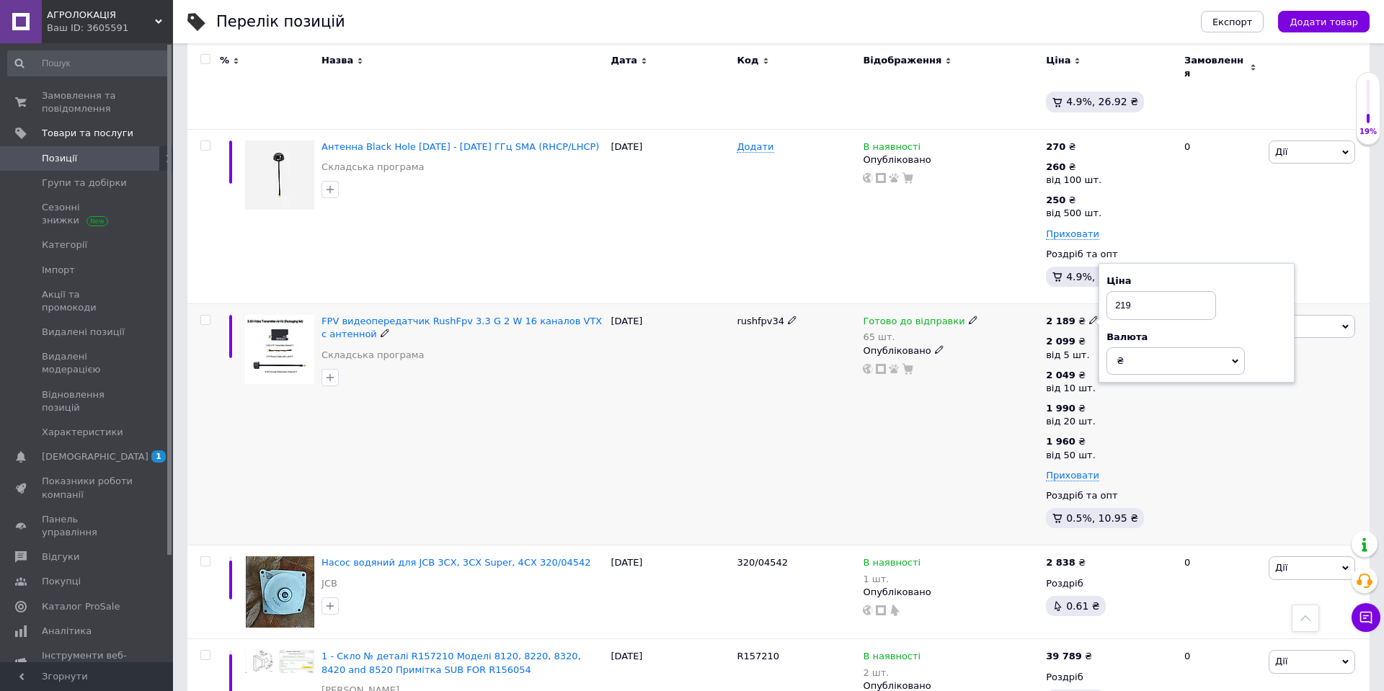
type input "2149"
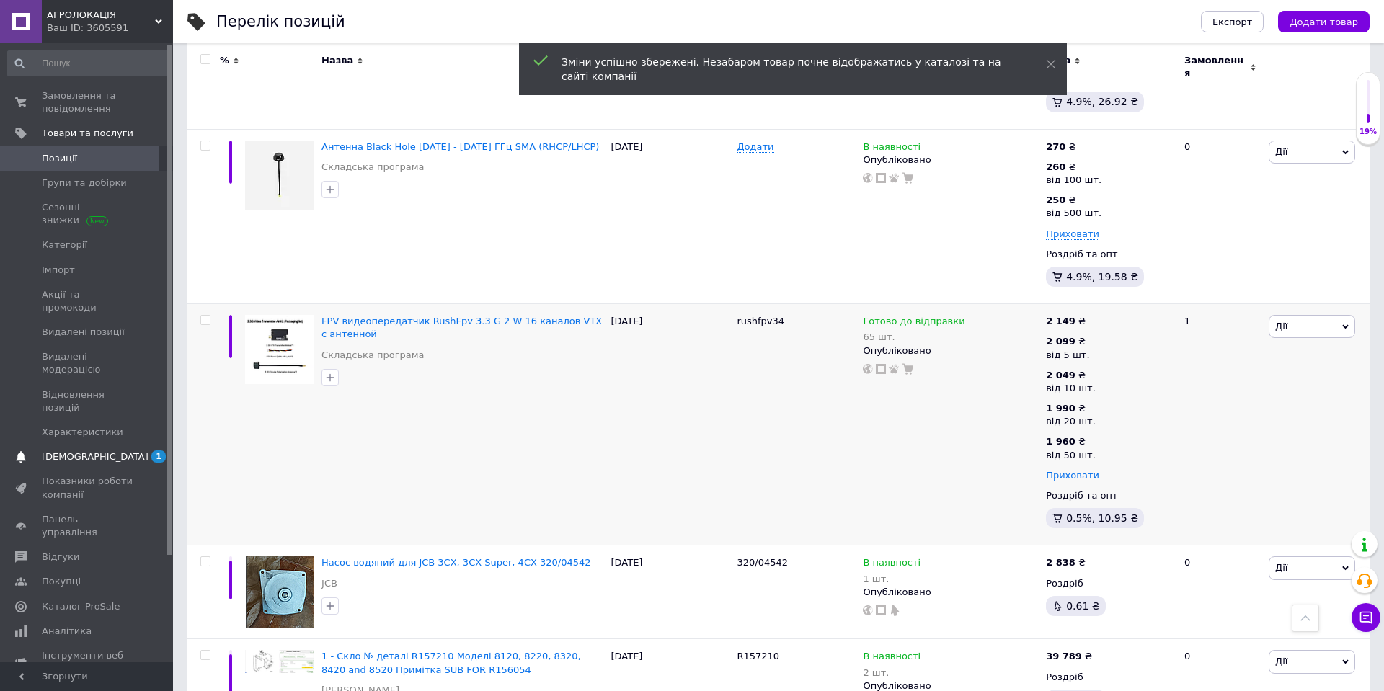
click at [110, 450] on span "[DEMOGRAPHIC_DATA]" at bounding box center [88, 456] width 92 height 13
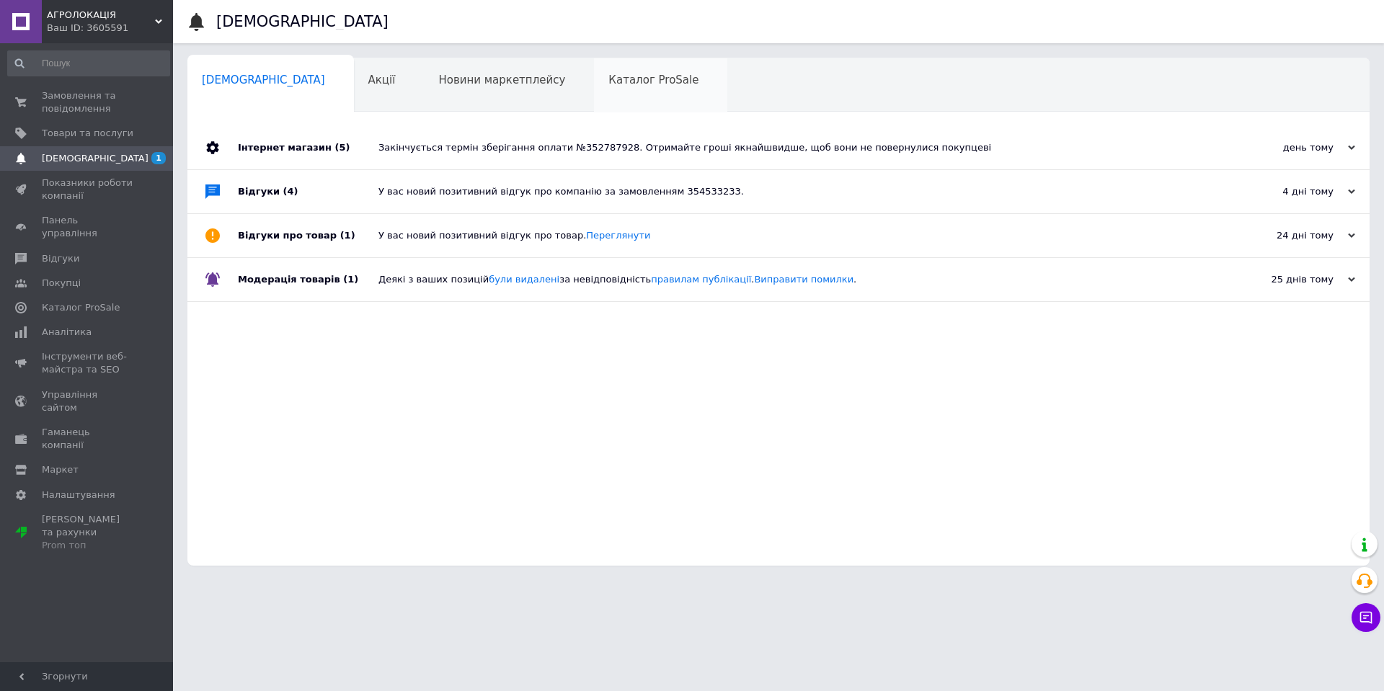
click at [594, 86] on div "Каталог ProSale 0" at bounding box center [660, 85] width 133 height 55
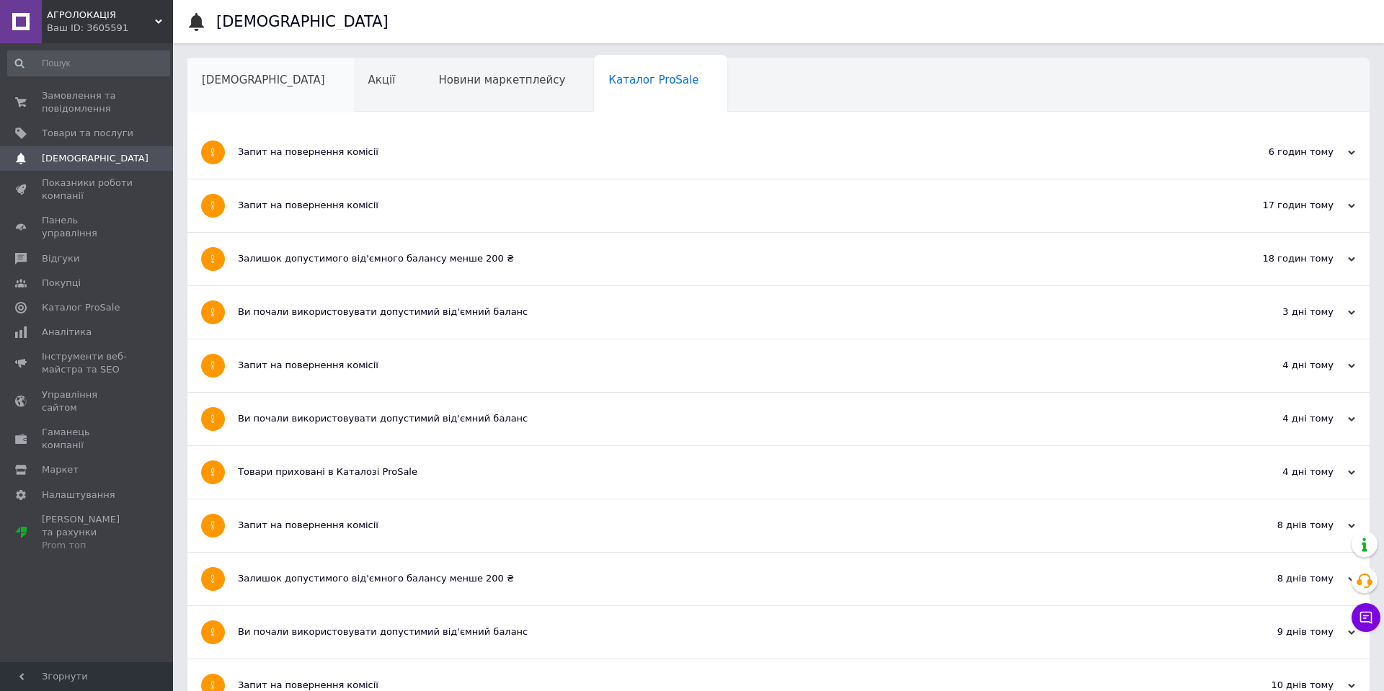
click at [233, 80] on span "[DEMOGRAPHIC_DATA]" at bounding box center [263, 80] width 123 height 13
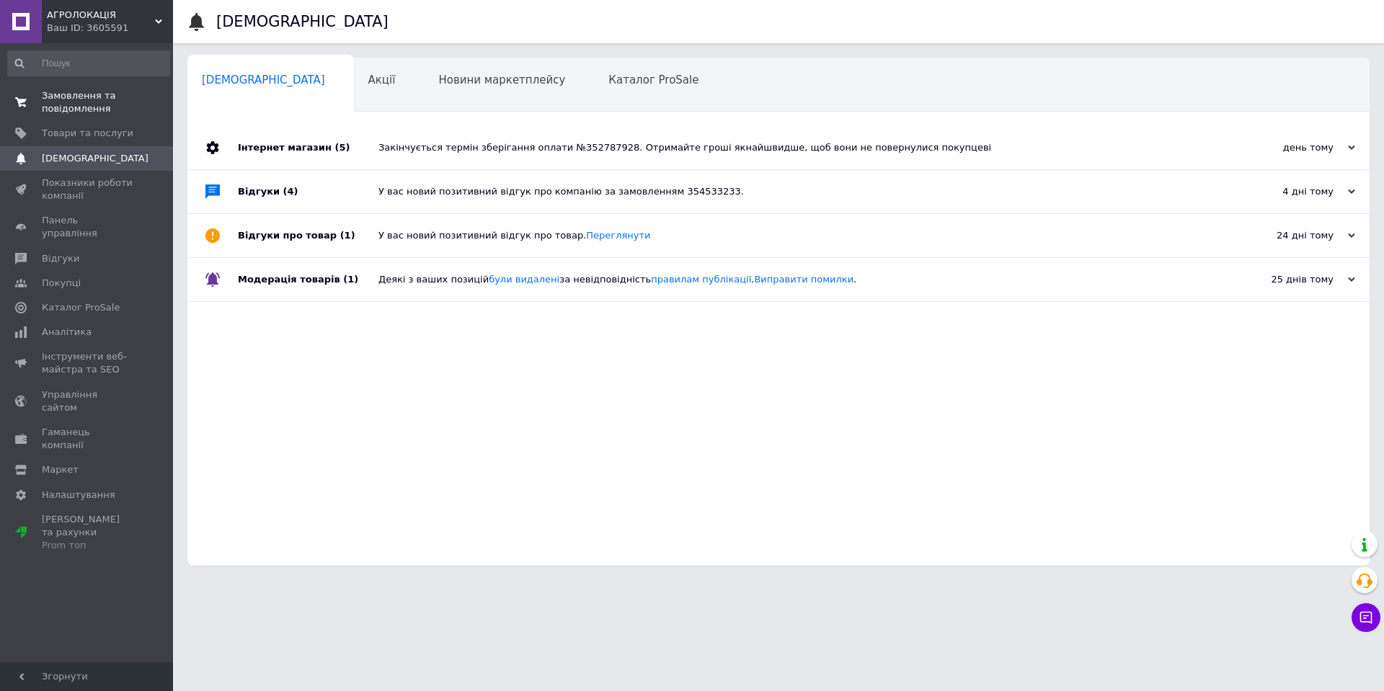
click at [83, 103] on span "Замовлення та повідомлення" at bounding box center [88, 102] width 92 height 26
